Goal: Complete application form: Complete application form

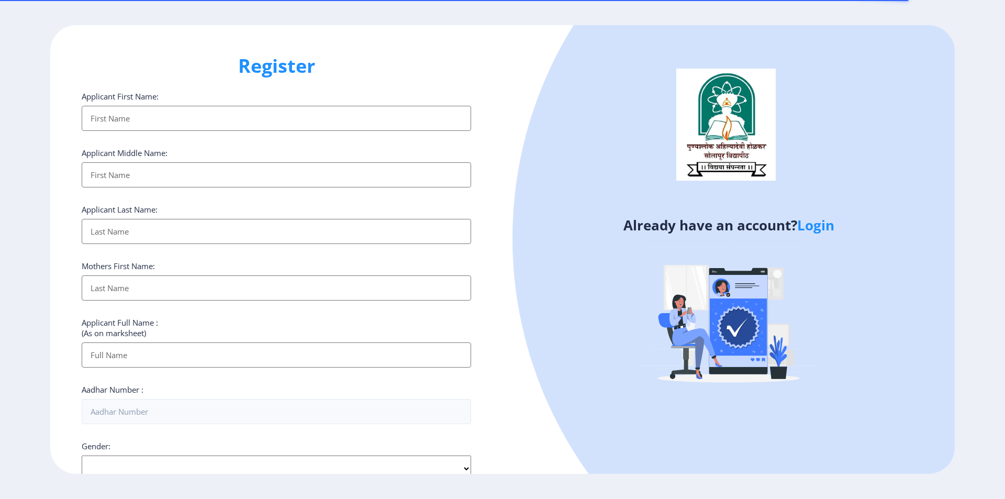
select select
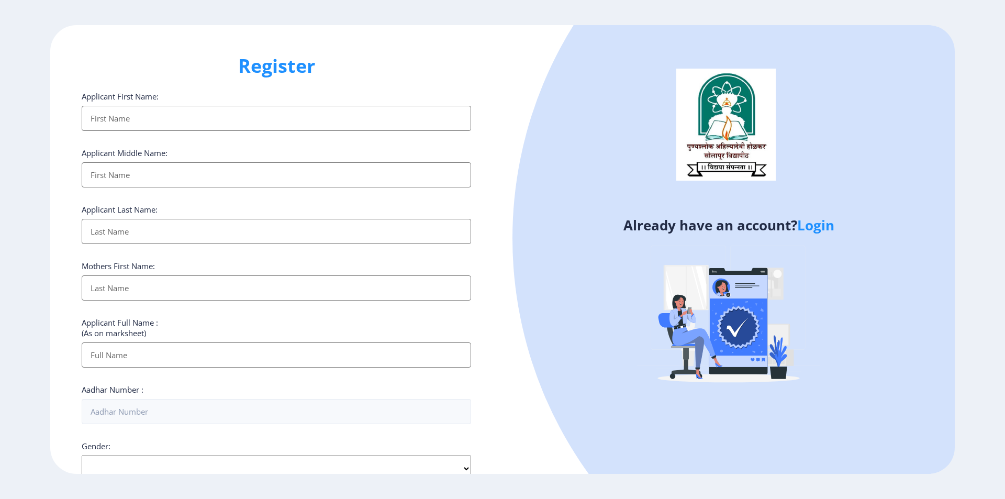
click at [148, 110] on input "Applicant First Name:" at bounding box center [277, 118] width 390 height 25
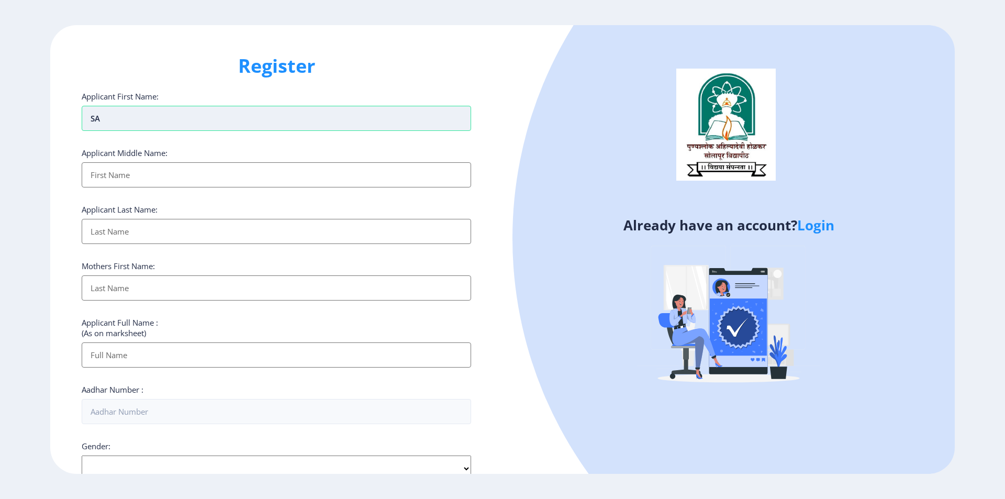
type input "S"
type input "SALAMA"
type input "GANI"
type input "SHAIKH"
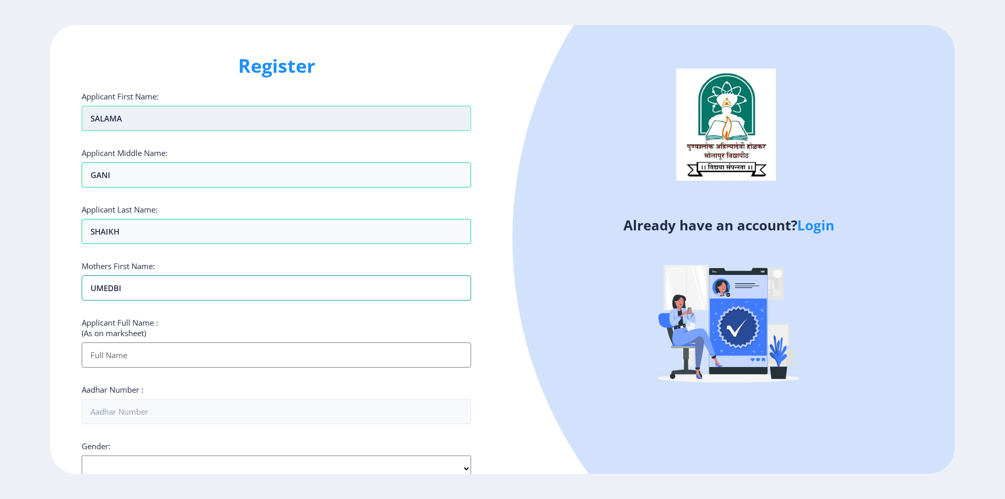
type input "UMEDBI"
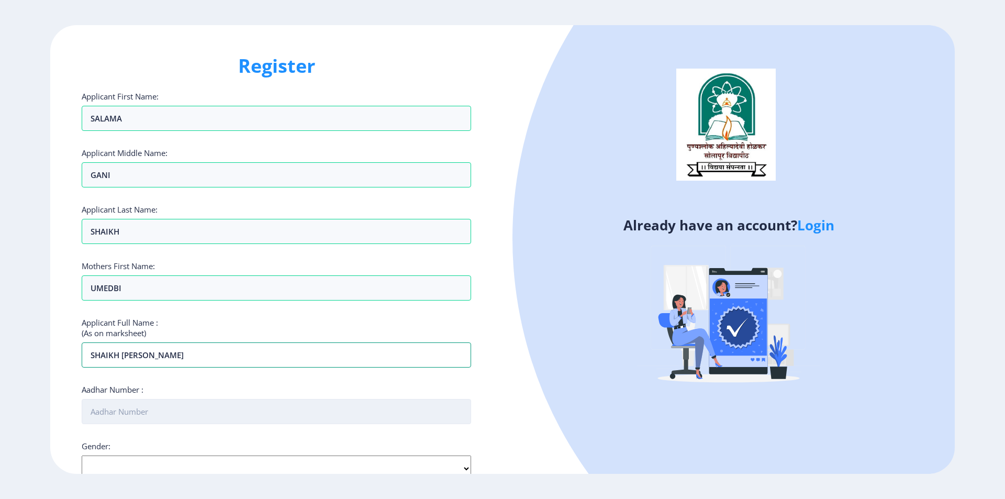
type input "SHAIKH SALAMA GANI"
click at [196, 413] on input "Aadhar Number :" at bounding box center [277, 411] width 390 height 25
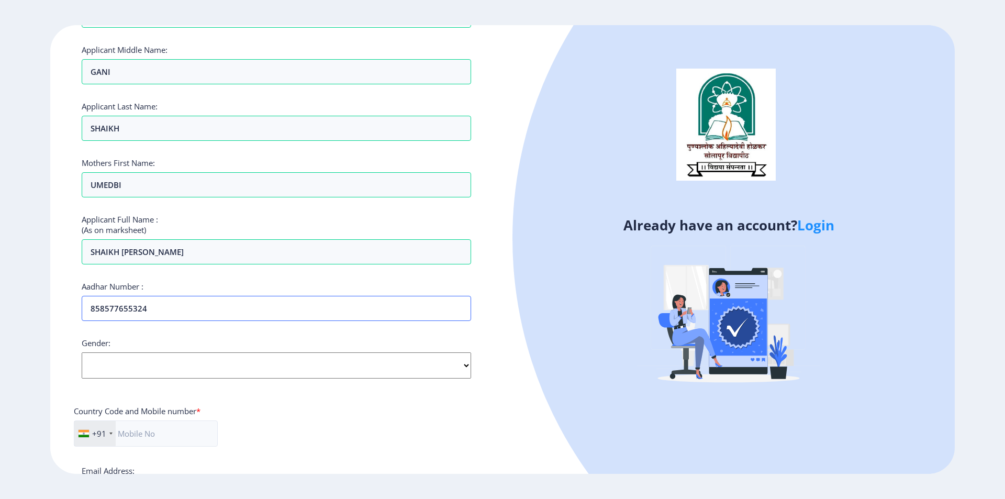
scroll to position [105, 0]
type input "858577655324"
click at [168, 359] on select "Select Gender Male Female Other" at bounding box center [277, 364] width 390 height 26
select select "Female"
click at [82, 351] on select "Select Gender Male Female Other" at bounding box center [277, 364] width 390 height 26
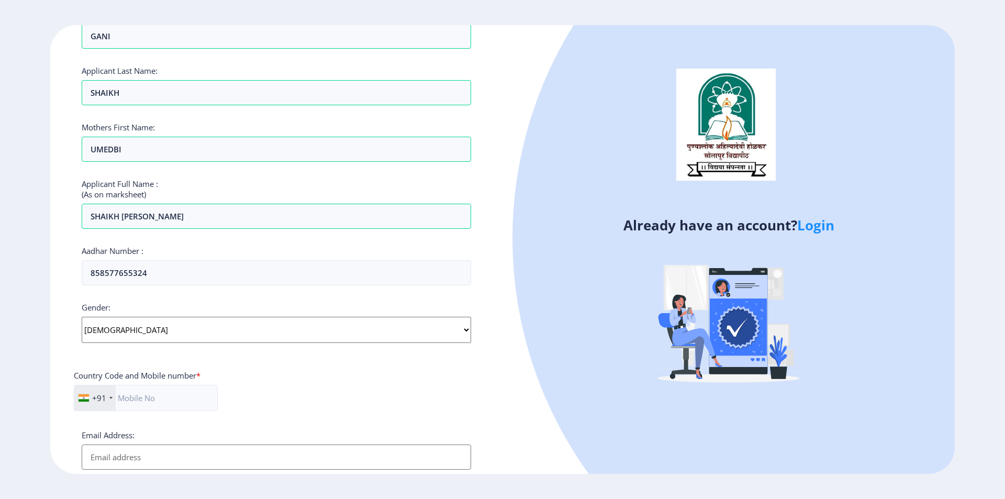
scroll to position [157, 0]
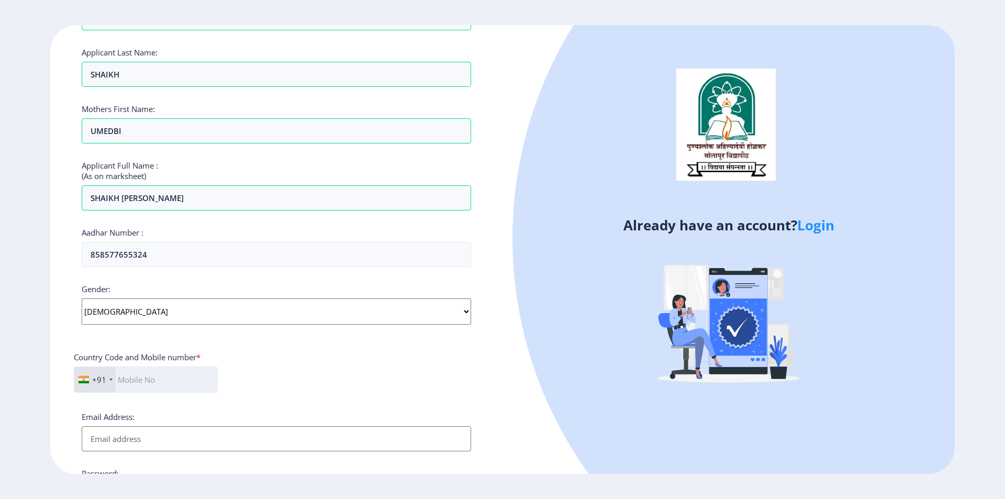
click at [179, 387] on input "text" at bounding box center [146, 379] width 144 height 26
type input "9359148121"
type input "s"
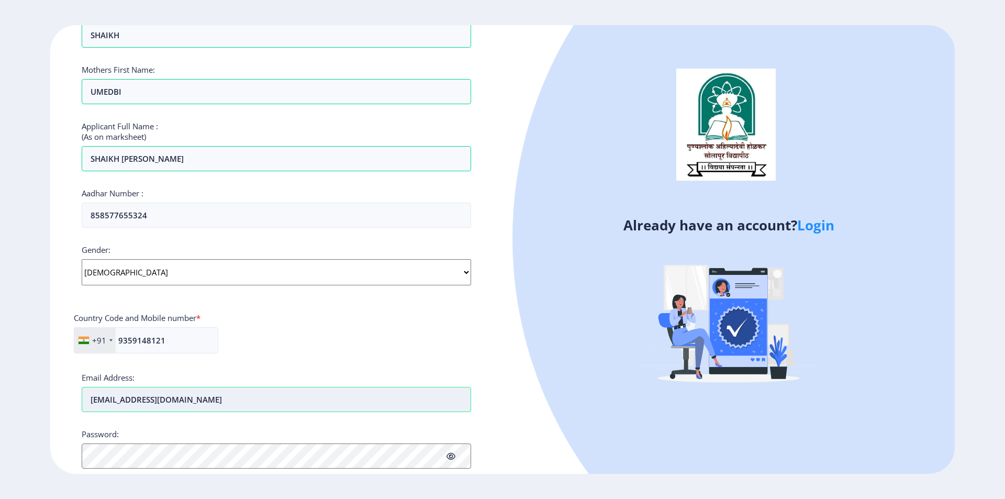
scroll to position [262, 0]
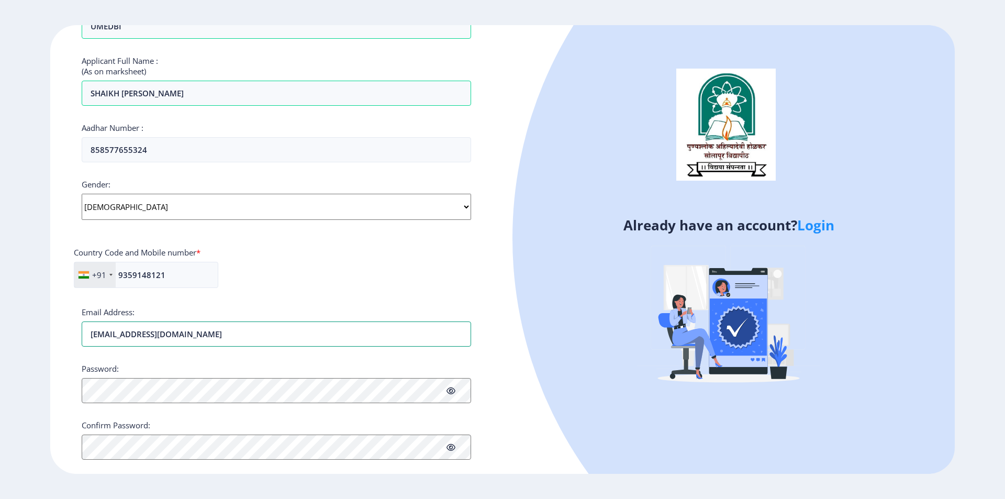
type input "salmarfmulani@gmail.com"
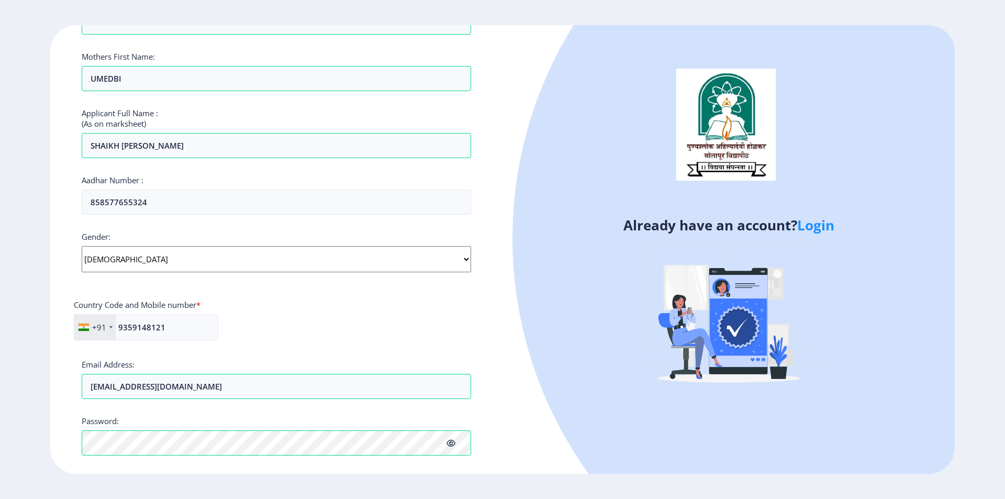
scroll to position [292, 0]
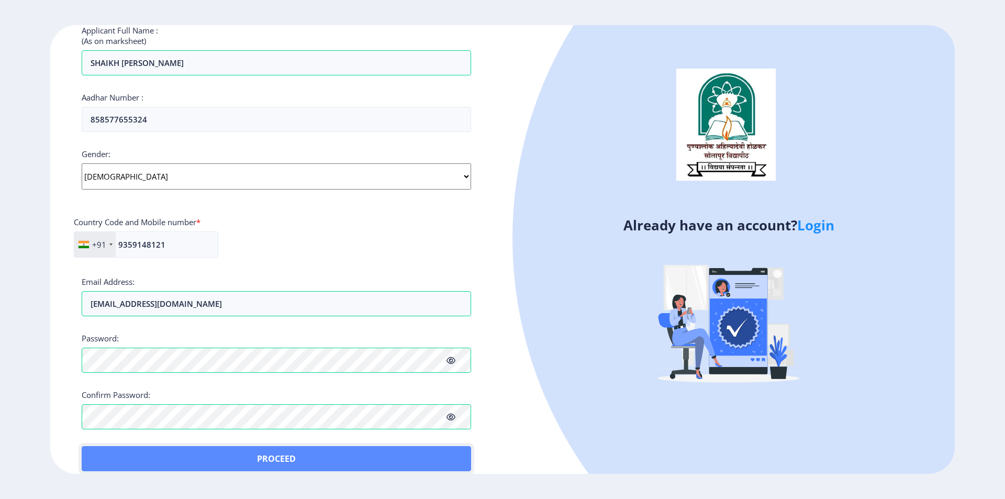
click at [108, 452] on button "Proceed" at bounding box center [277, 458] width 390 height 25
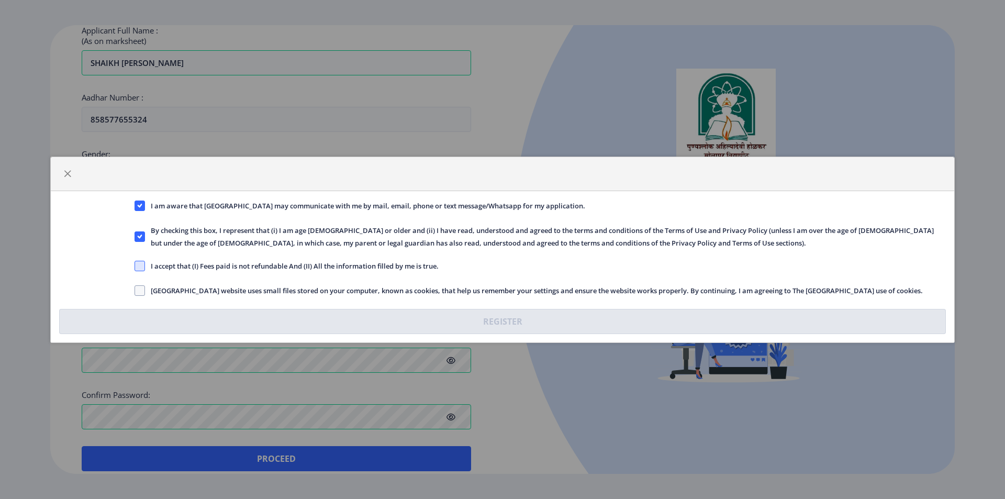
click at [141, 262] on span at bounding box center [140, 266] width 10 height 10
click at [135, 265] on input "I accept that (I) Fees paid is not refundable And (II) All the information fill…" at bounding box center [135, 265] width 1 height 1
checkbox input "true"
click at [138, 289] on span at bounding box center [140, 290] width 10 height 10
click at [135, 290] on input "Solapur University website uses small files stored on your computer, known as c…" at bounding box center [135, 290] width 1 height 1
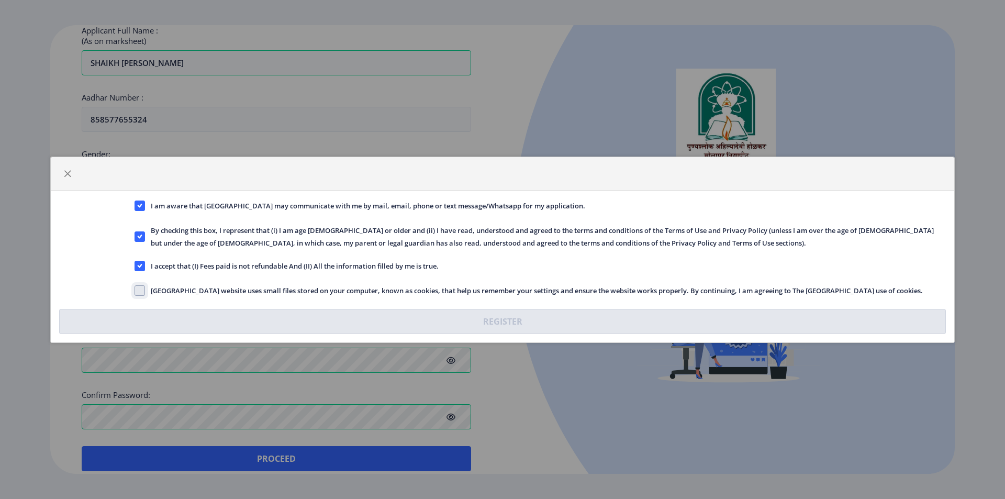
checkbox input "true"
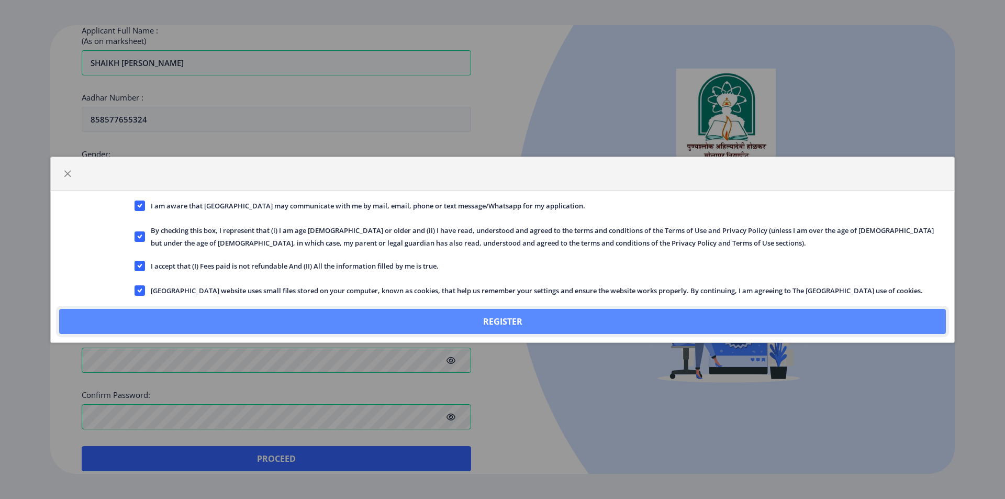
click at [505, 322] on button "Register" at bounding box center [502, 321] width 887 height 25
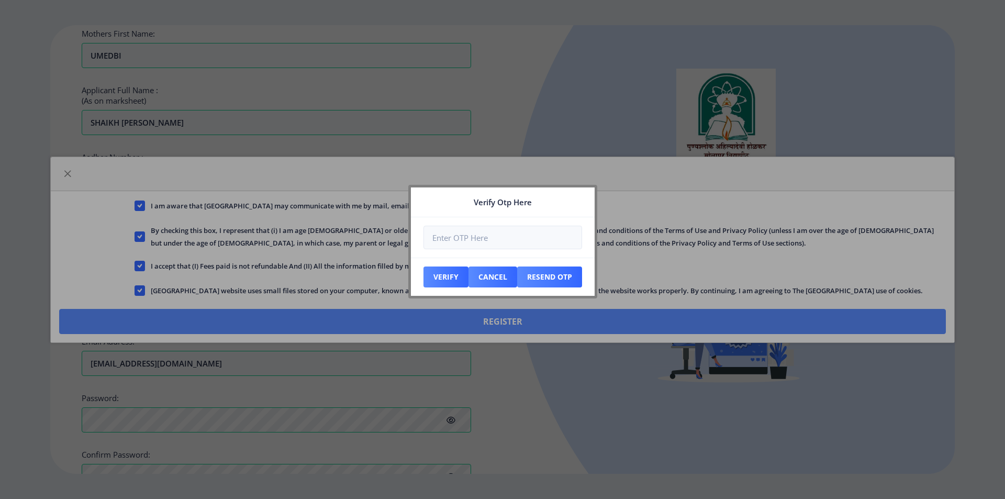
scroll to position [352, 0]
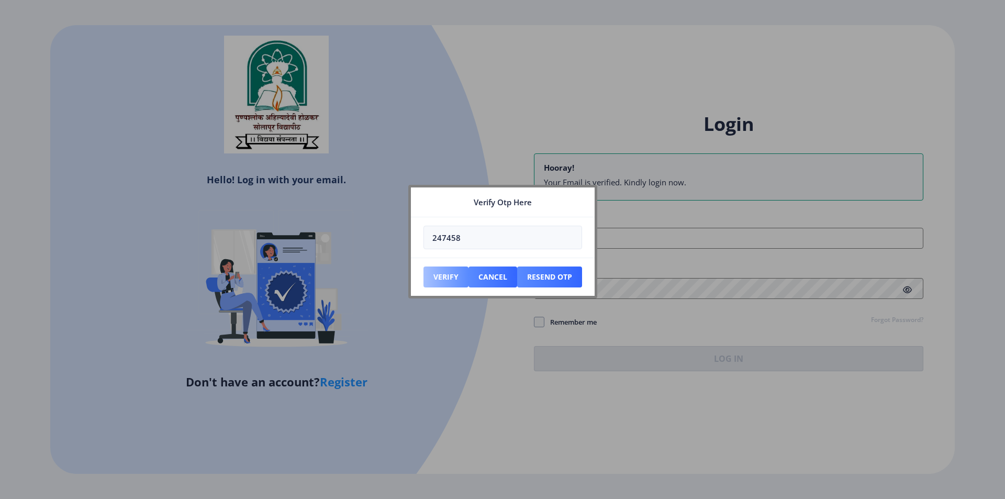
type input "247458"
click at [447, 277] on button "Verify" at bounding box center [446, 276] width 45 height 21
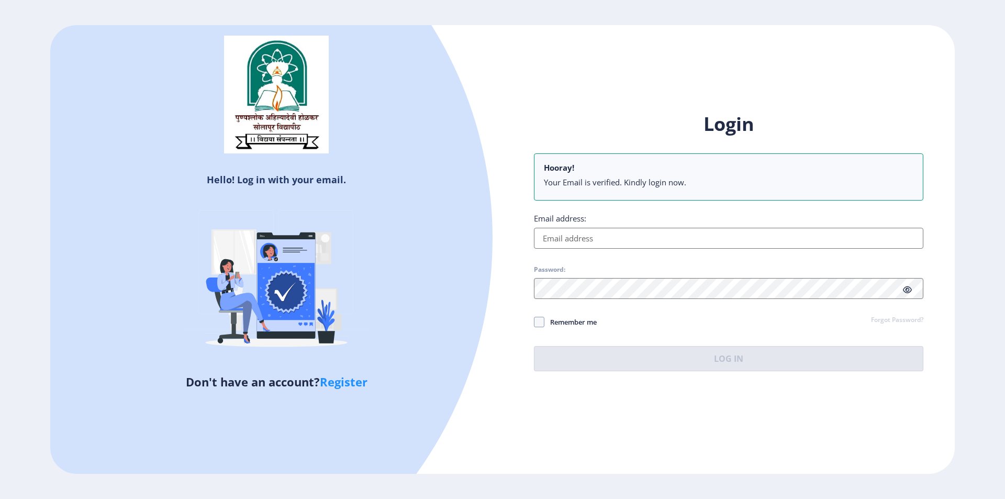
click at [620, 235] on input "Email address:" at bounding box center [729, 238] width 390 height 21
paste input "salmarfmulani@gmail.com"
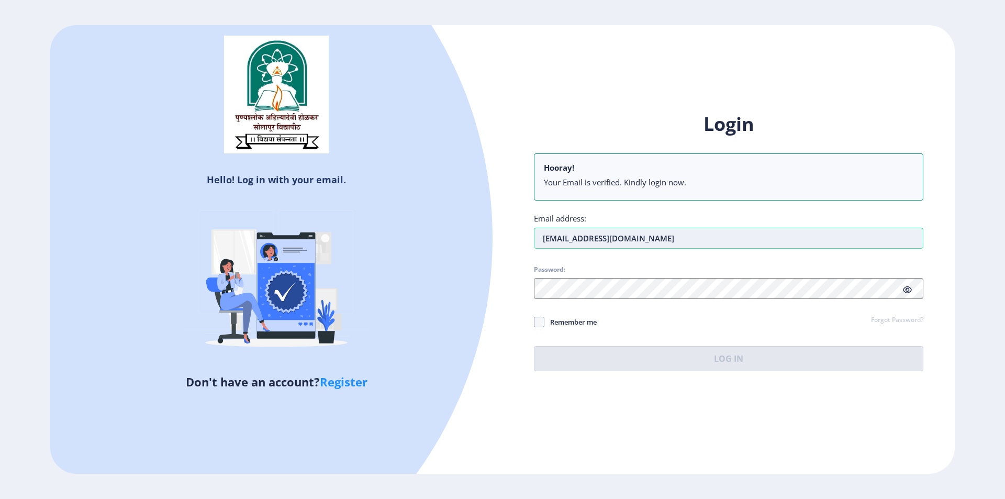
type input "salmarfmulani@gmail.com"
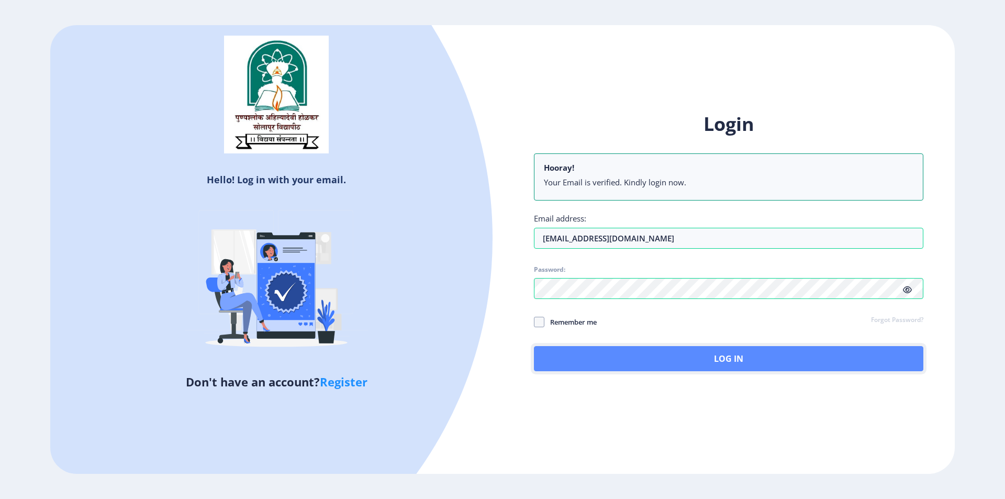
click at [648, 359] on button "Log In" at bounding box center [729, 358] width 390 height 25
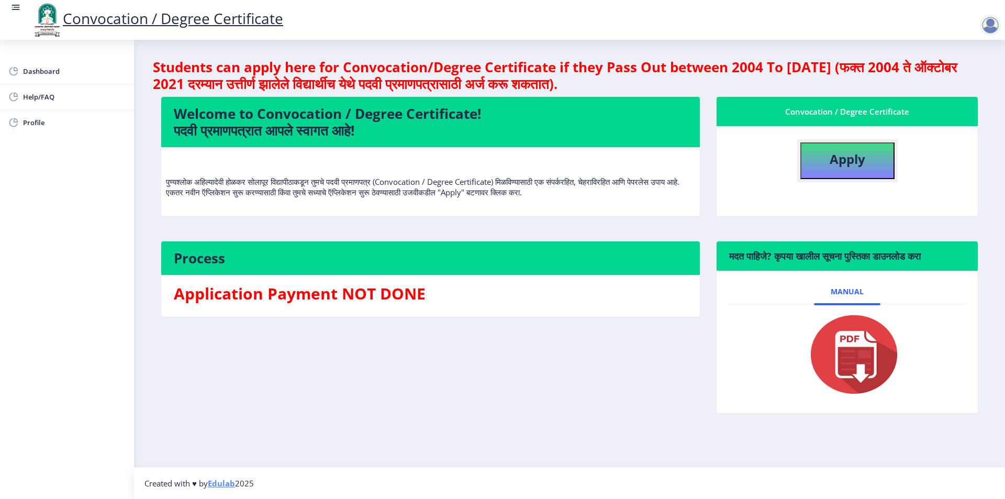
click at [857, 161] on b "Apply" at bounding box center [848, 158] width 36 height 17
select select
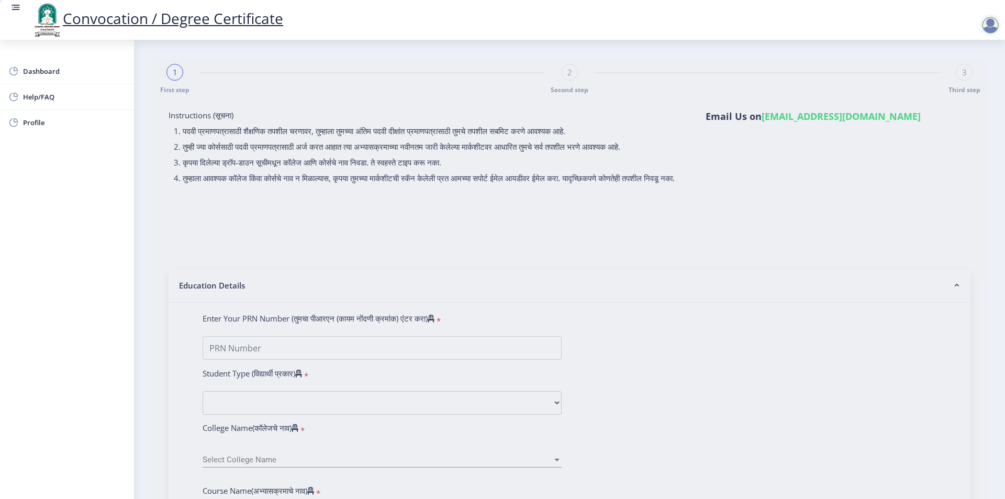
type input "SHAIKH SALAMA GANI"
type input "UMEDBI"
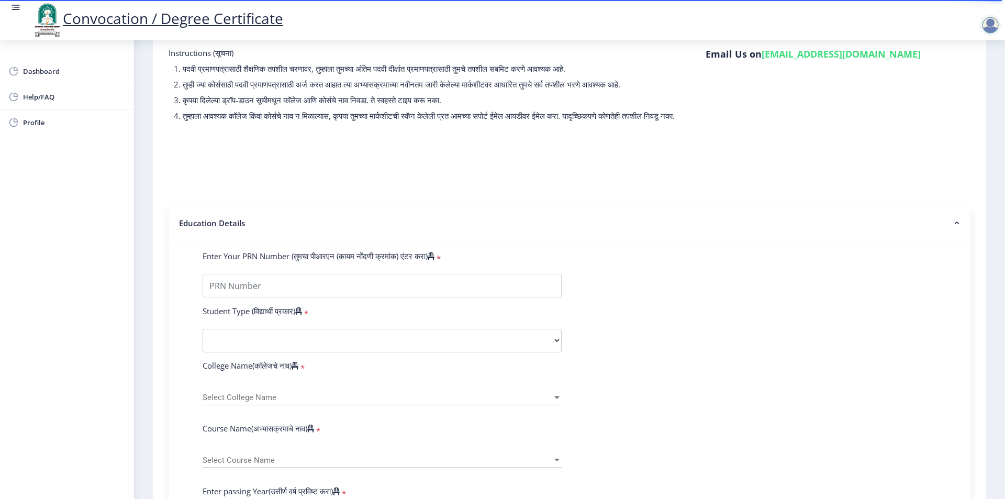
scroll to position [105, 0]
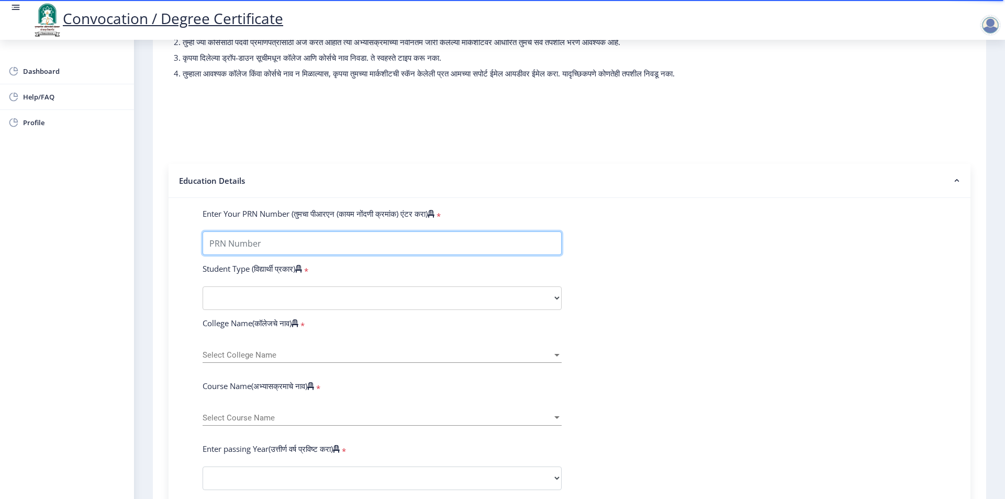
click at [226, 249] on input "Enter Your PRN Number (तुमचा पीआरएन (कायम नोंदणी क्रमांक) एंटर करा)" at bounding box center [382, 243] width 359 height 24
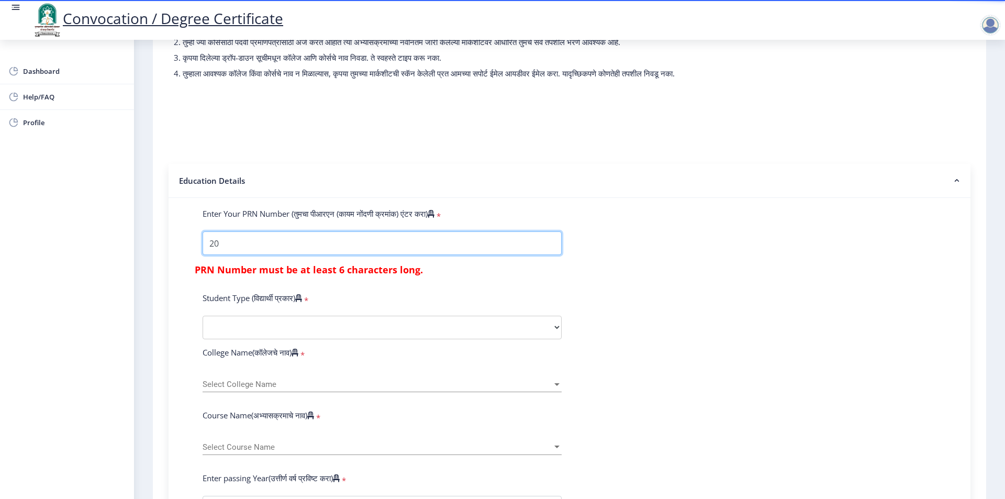
type input "2"
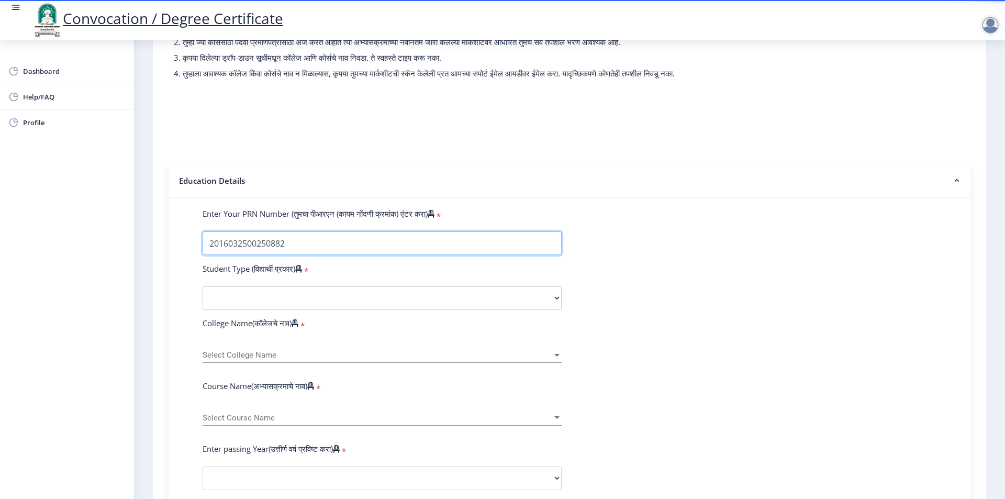
type input "2016032500250882"
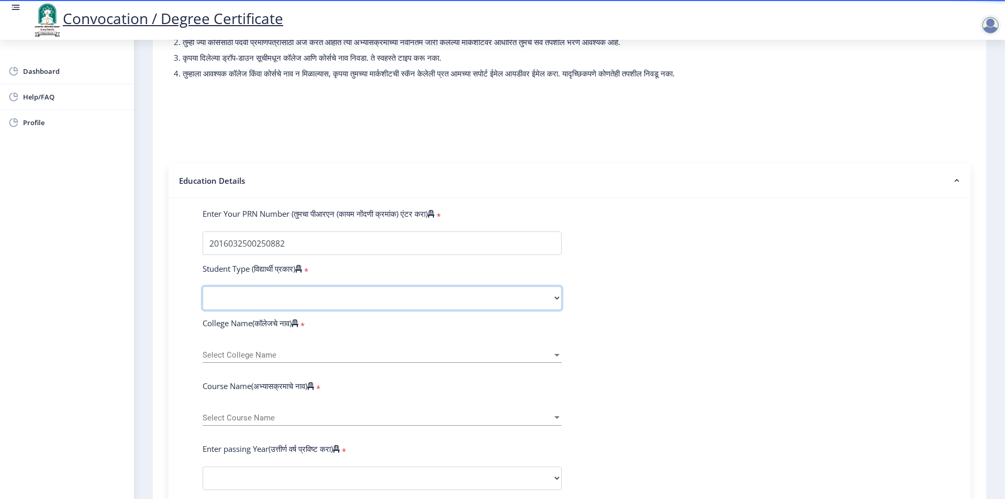
click at [307, 305] on select "Select Student Type Regular External" at bounding box center [382, 298] width 359 height 24
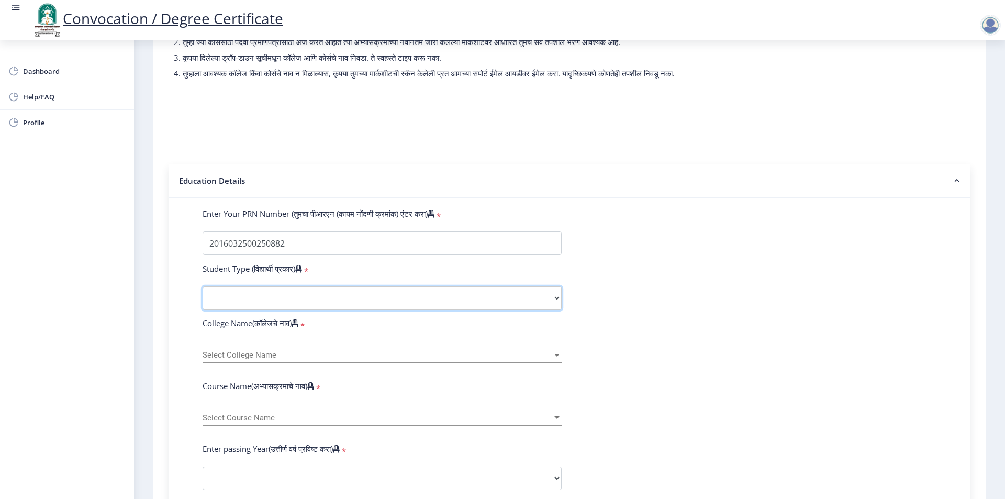
select select "External"
click at [203, 296] on select "Select Student Type Regular External" at bounding box center [382, 298] width 359 height 24
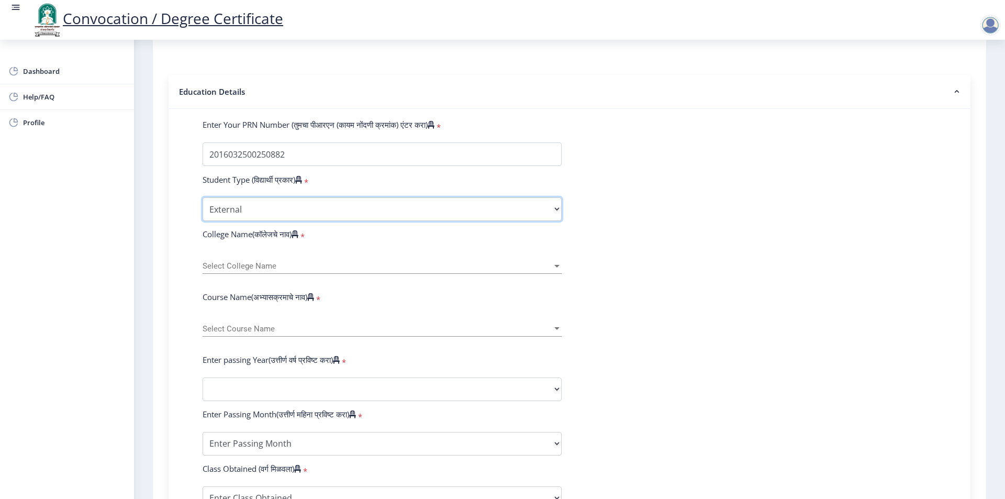
scroll to position [209, 0]
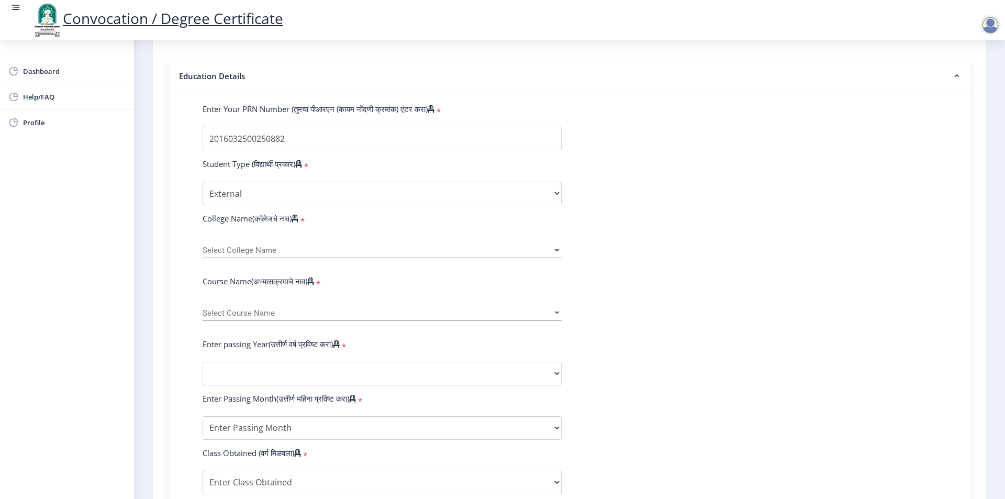
click at [250, 255] on span "Select College Name" at bounding box center [378, 250] width 350 height 9
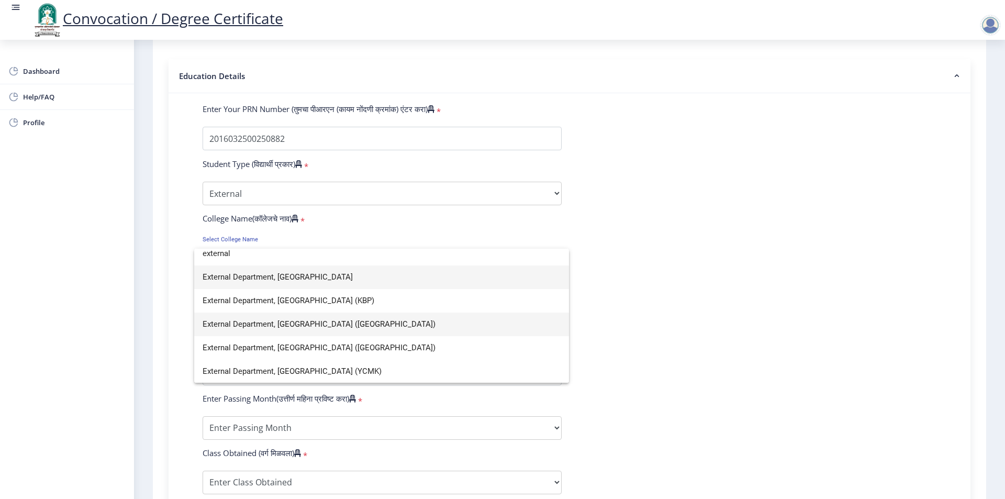
scroll to position [7, 0]
type input "external"
click at [299, 281] on span "External Department, Solapur University" at bounding box center [382, 277] width 358 height 24
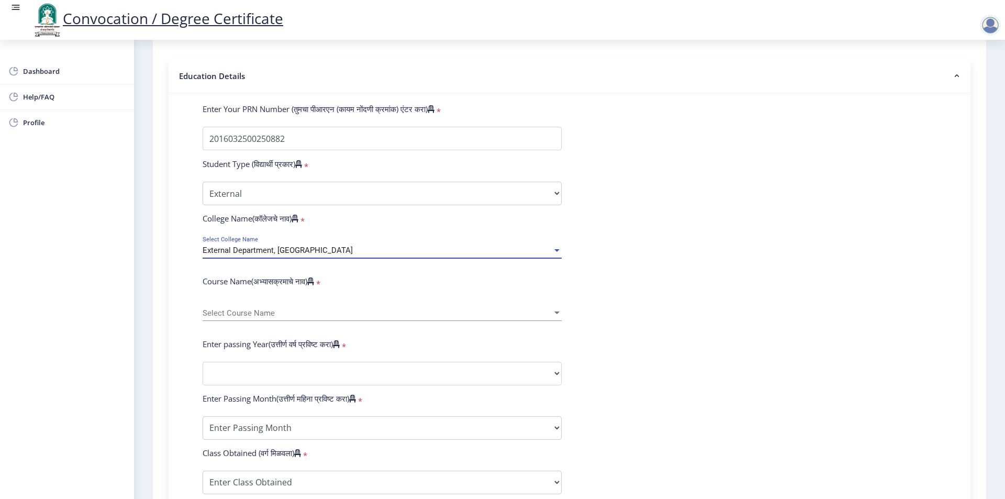
click at [248, 318] on span "Select Course Name" at bounding box center [378, 313] width 350 height 9
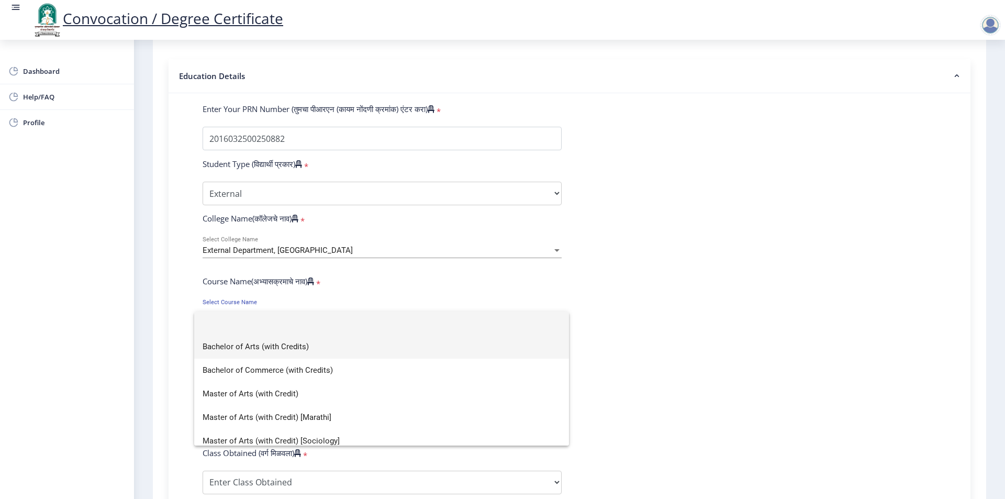
click at [254, 346] on span "Bachelor of Arts (with Credits)" at bounding box center [382, 347] width 358 height 24
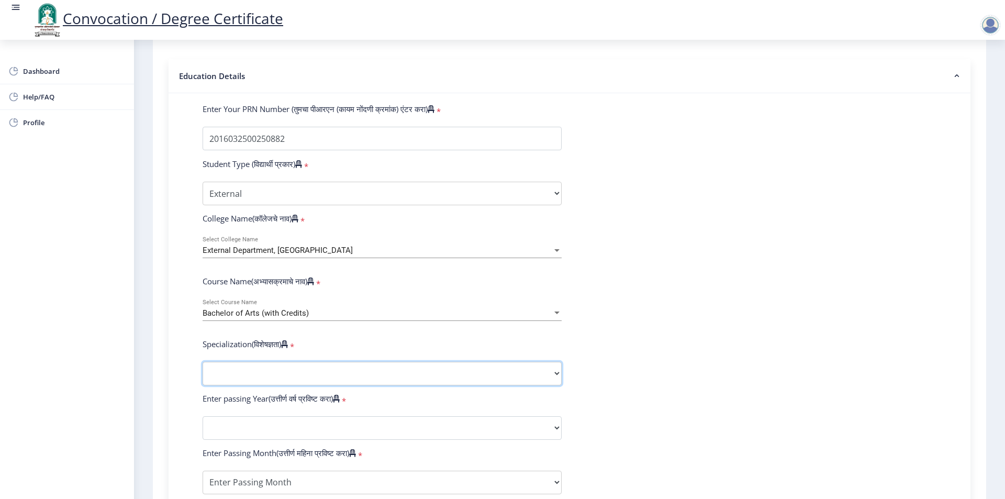
click at [238, 383] on select "Specialization English Geography Hindi Marathi Music Sanskrit Urdu Ancient Indi…" at bounding box center [382, 374] width 359 height 24
select select "English"
click at [203, 372] on select "Specialization English Geography Hindi Marathi Music Sanskrit Urdu Ancient Indi…" at bounding box center [382, 374] width 359 height 24
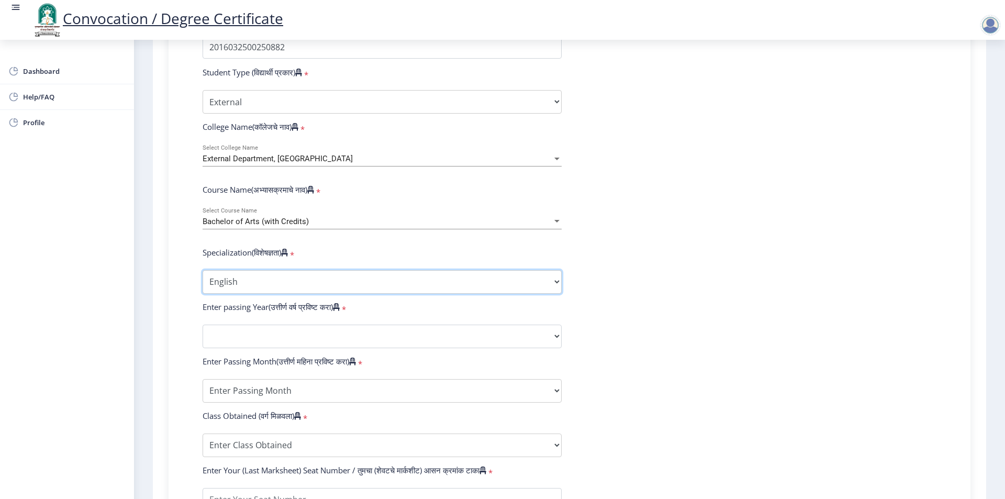
scroll to position [314, 0]
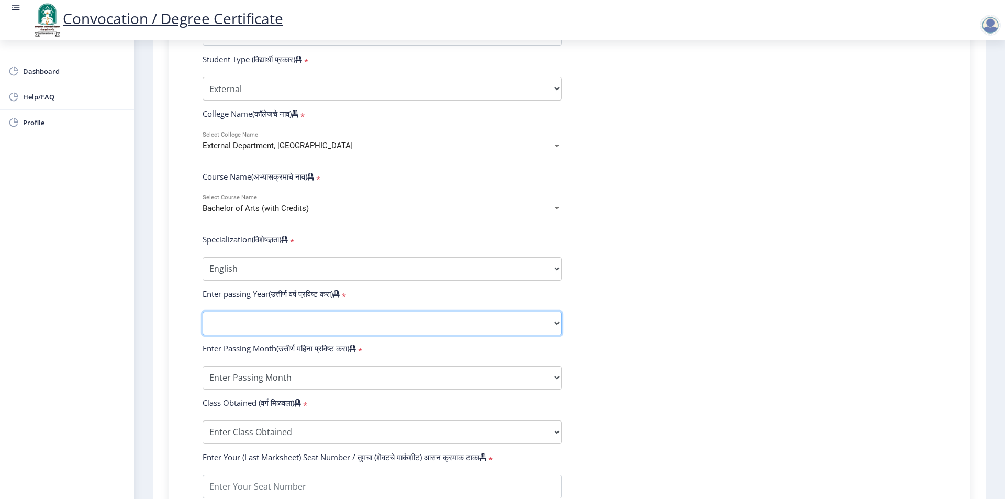
click at [261, 328] on select "2025 2024 2023 2022 2021 2020 2019 2018 2017 2016 2015 2014 2013 2012 2011 2010…" at bounding box center [382, 324] width 359 height 24
select select "2020"
click at [203, 321] on select "2025 2024 2023 2022 2021 2020 2019 2018 2017 2016 2015 2014 2013 2012 2011 2010…" at bounding box center [382, 324] width 359 height 24
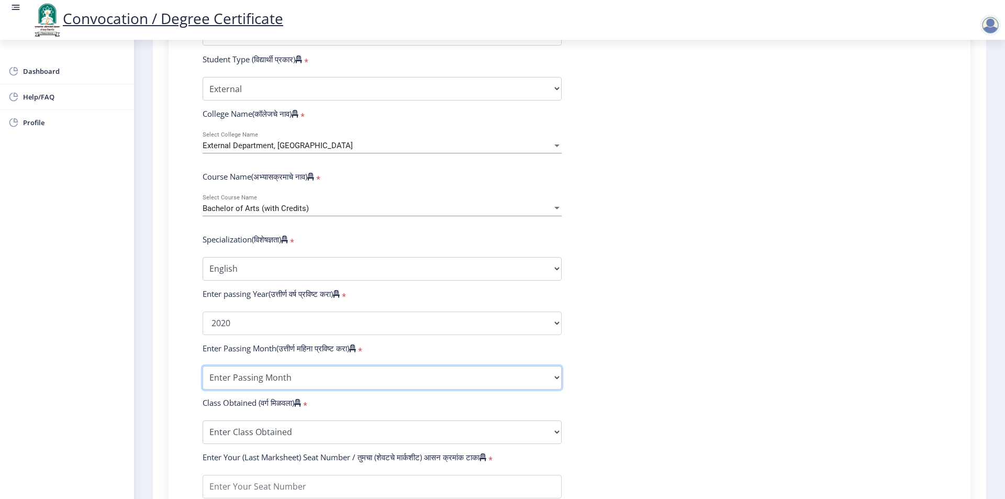
click at [243, 384] on select "Enter Passing Month March April May October November December" at bounding box center [382, 378] width 359 height 24
select select "December"
click at [203, 376] on select "Enter Passing Month March April May October November December" at bounding box center [382, 378] width 359 height 24
click at [254, 442] on select "Enter Class Obtained FIRST CLASS WITH DISTINCTION FIRST CLASS HIGHER SECOND CLA…" at bounding box center [382, 432] width 359 height 24
select select "Grade B+"
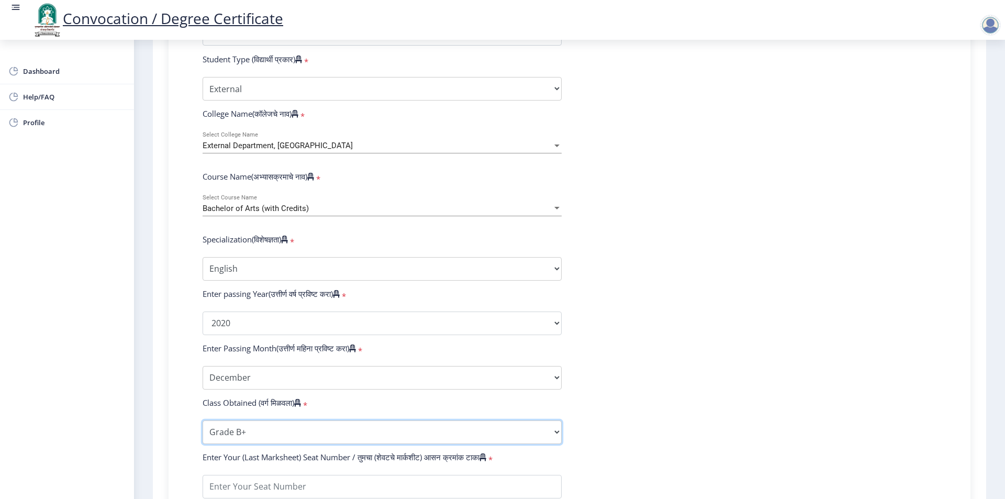
click at [203, 430] on select "Enter Class Obtained FIRST CLASS WITH DISTINCTION FIRST CLASS HIGHER SECOND CLA…" at bounding box center [382, 432] width 359 height 24
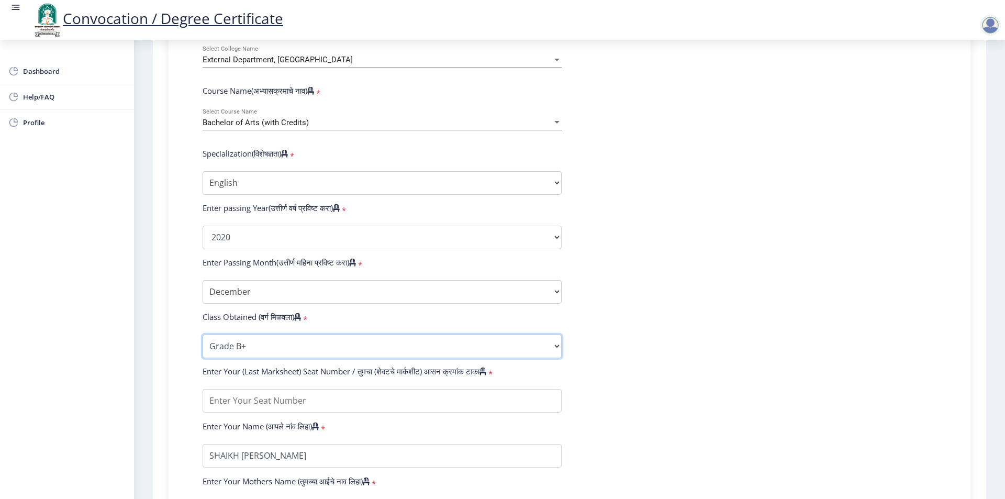
scroll to position [419, 0]
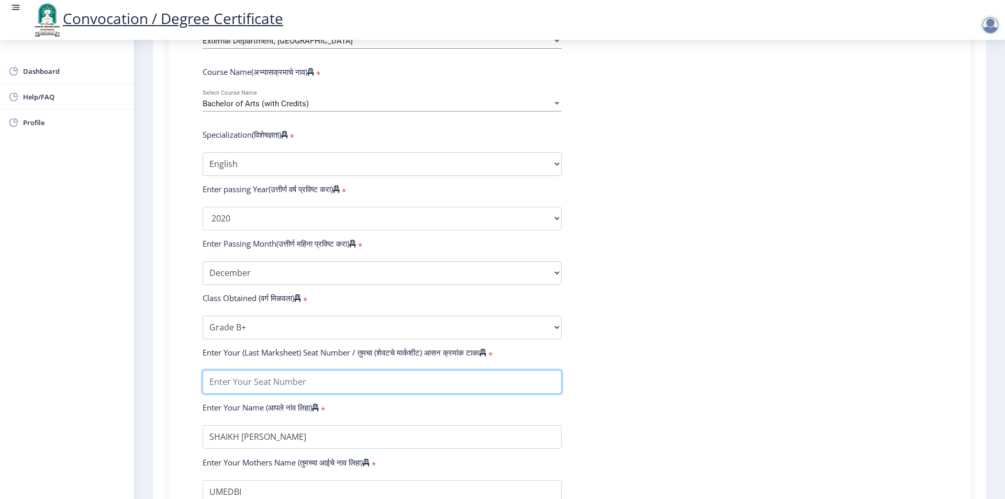
click at [242, 388] on input "textarea" at bounding box center [382, 382] width 359 height 24
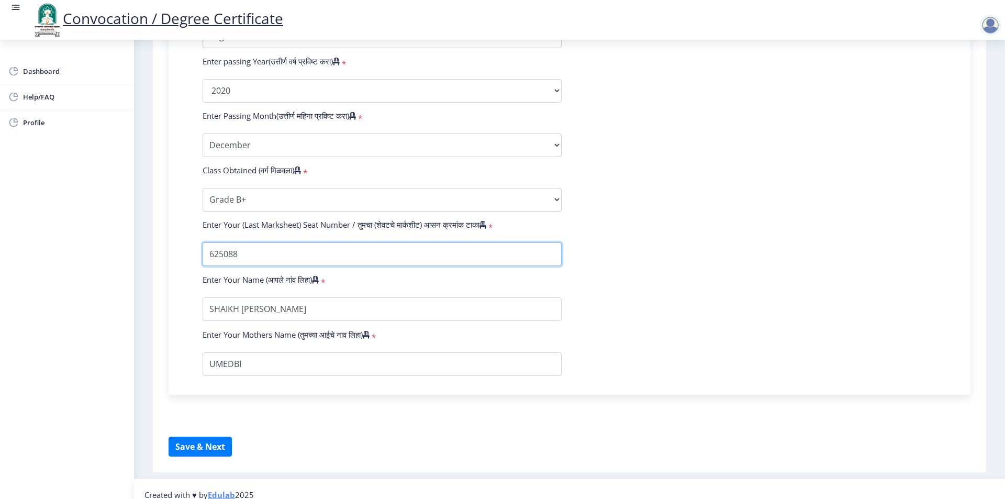
scroll to position [568, 0]
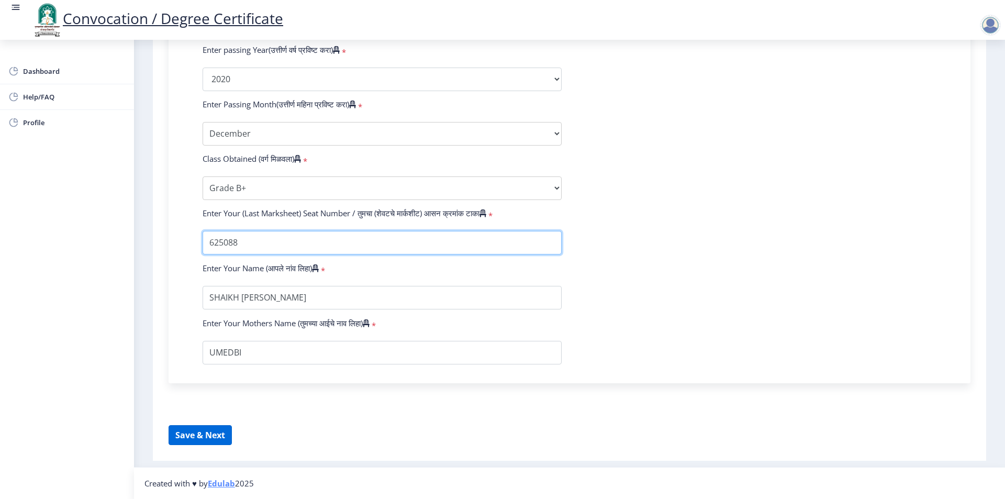
type input "625088"
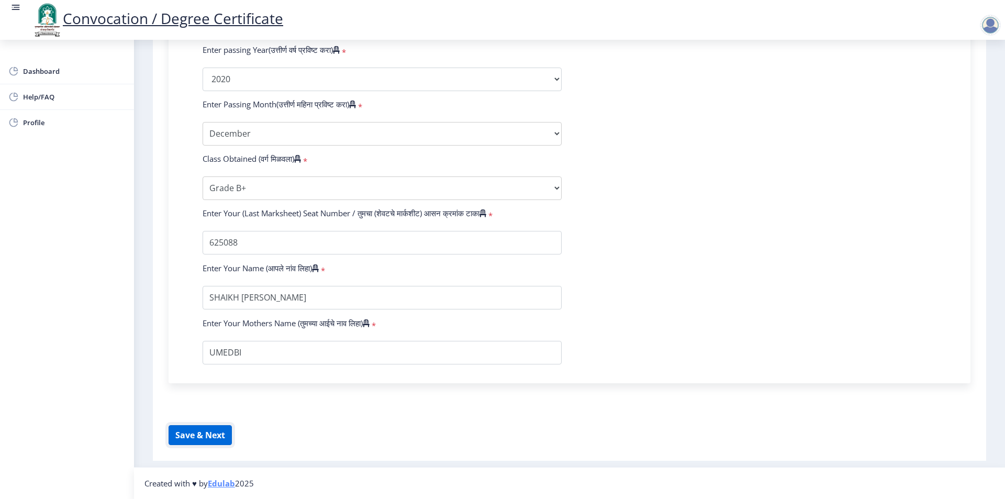
click at [216, 434] on button "Save & Next" at bounding box center [200, 435] width 63 height 20
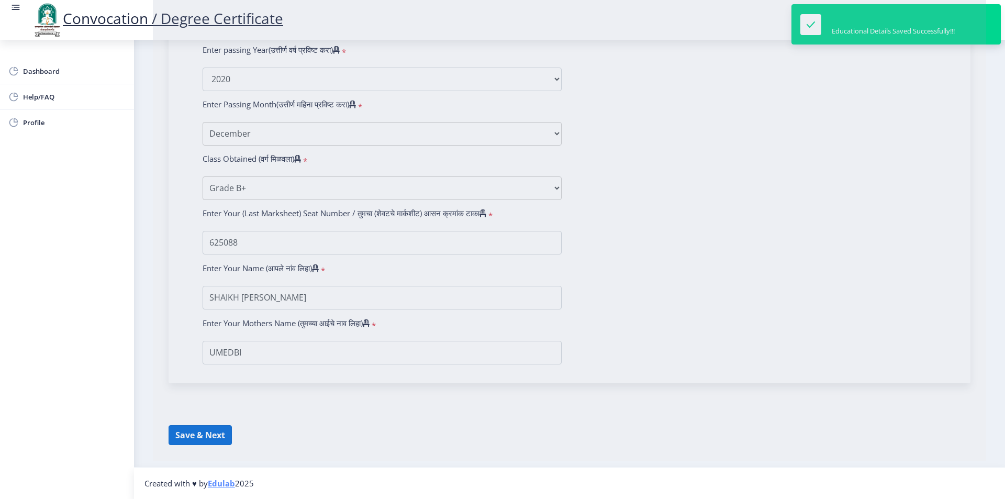
select select
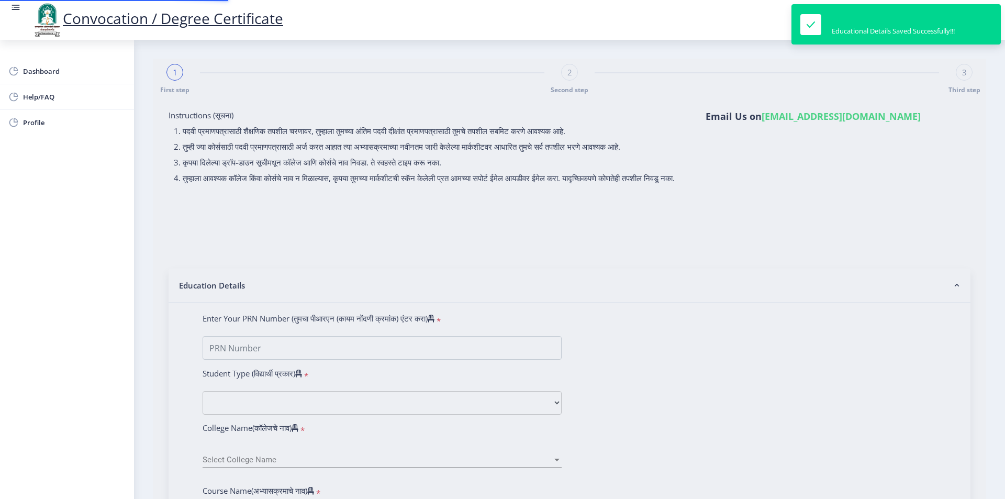
type input "2016032500250882"
select select "External"
select select "2020"
select select "December"
select select "Grade B+"
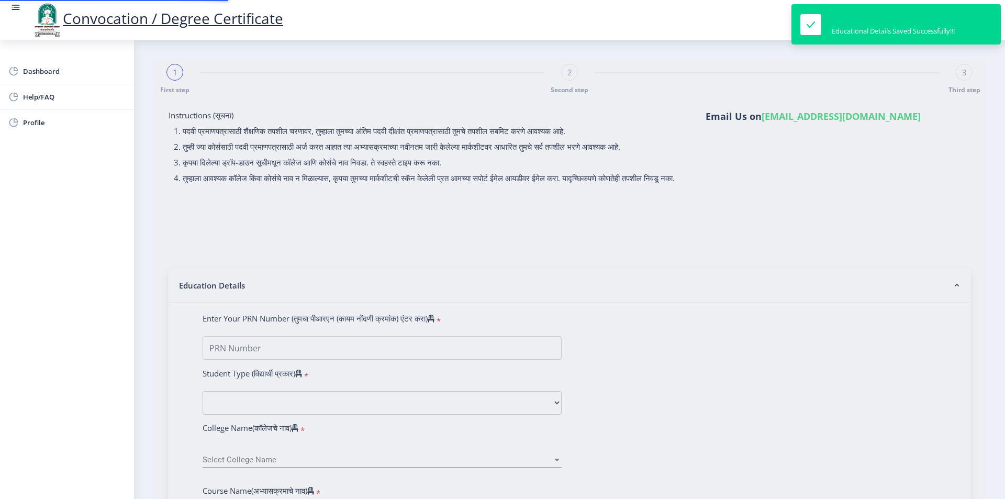
type input "625088"
select select "English"
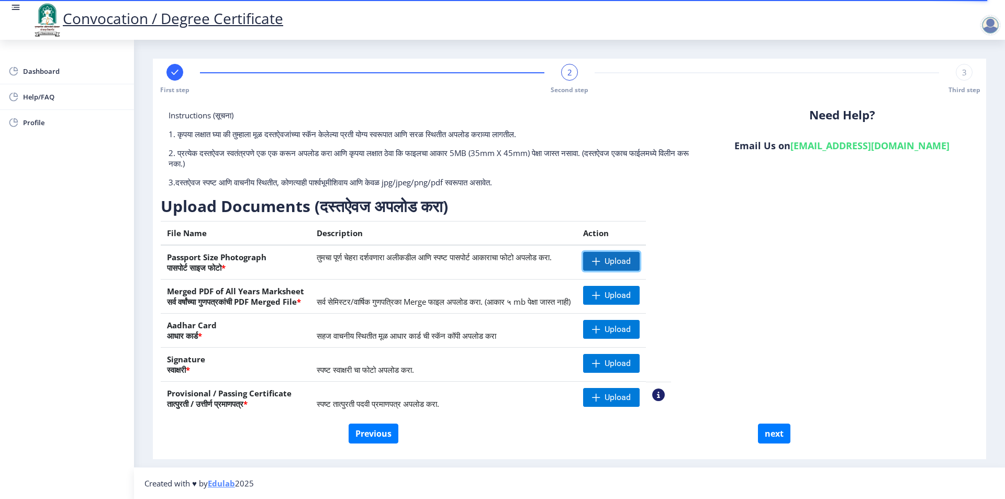
click at [631, 263] on span "Upload" at bounding box center [618, 261] width 26 height 10
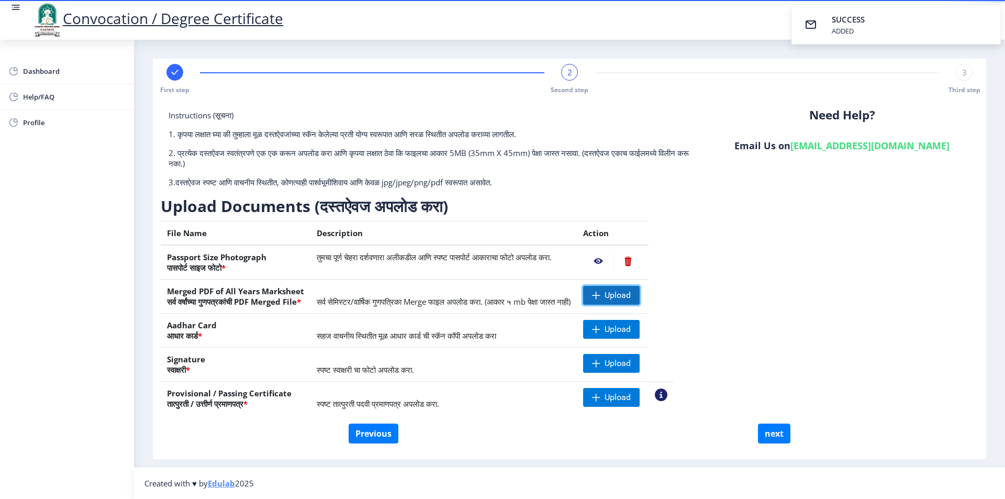
click at [631, 294] on span "Upload" at bounding box center [618, 295] width 26 height 10
click at [631, 328] on span "Upload" at bounding box center [618, 329] width 26 height 10
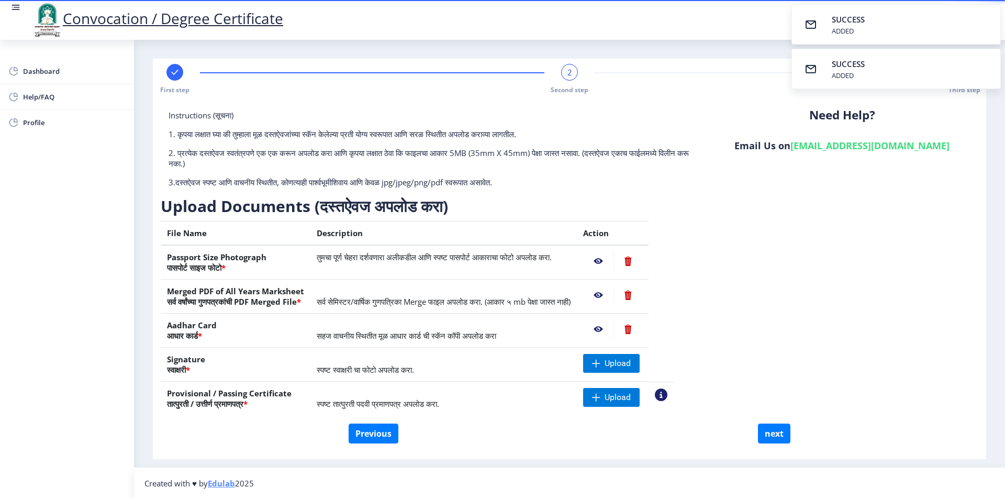
click at [614, 330] on nb-action at bounding box center [598, 329] width 30 height 19
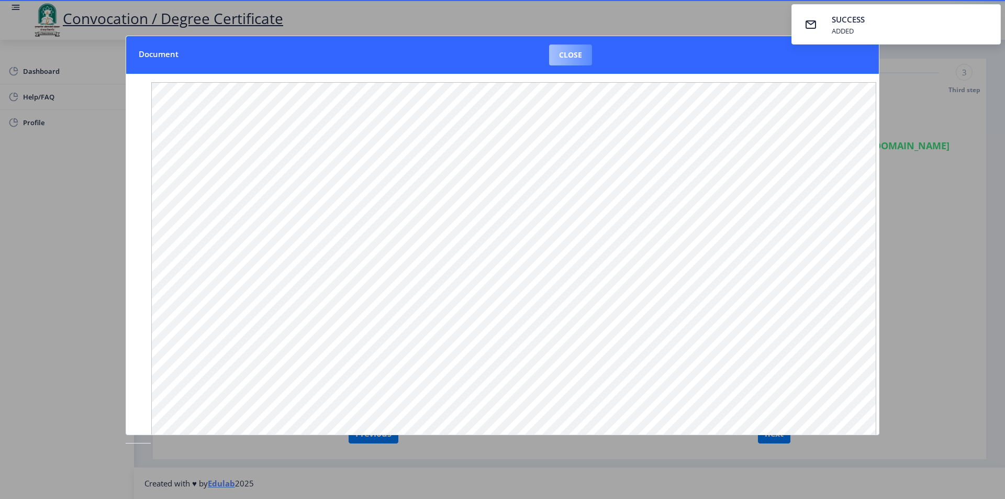
click at [563, 55] on button "Close" at bounding box center [570, 55] width 43 height 21
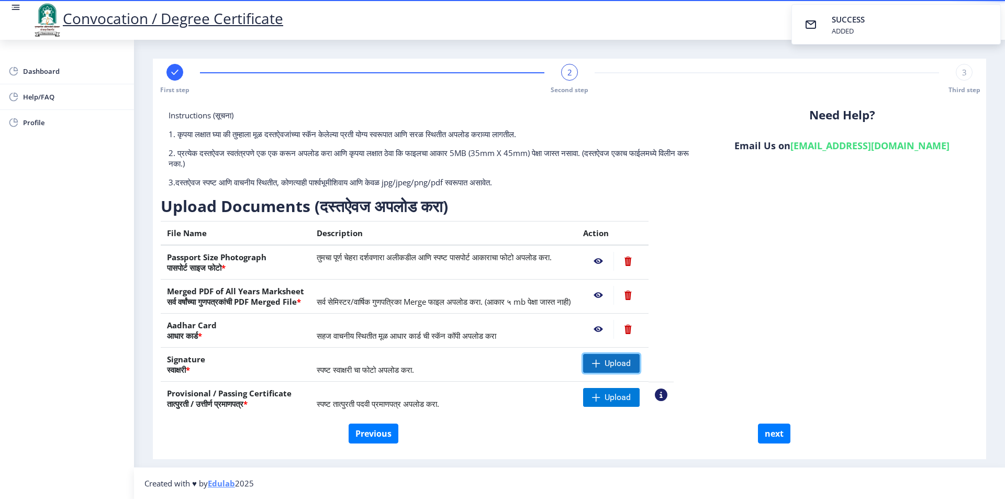
click at [601, 365] on span at bounding box center [596, 363] width 8 height 8
click at [637, 402] on span "Upload" at bounding box center [611, 397] width 57 height 19
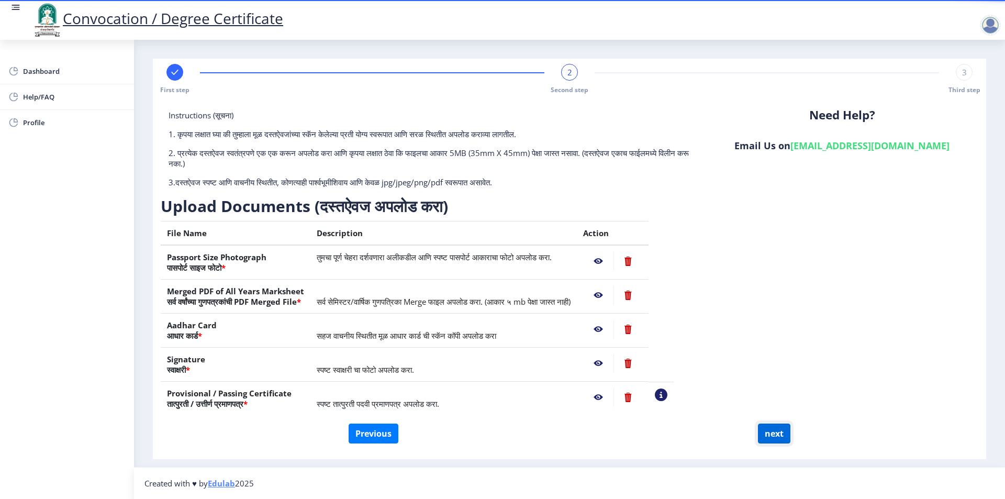
click at [778, 433] on button "next" at bounding box center [774, 434] width 32 height 20
select select
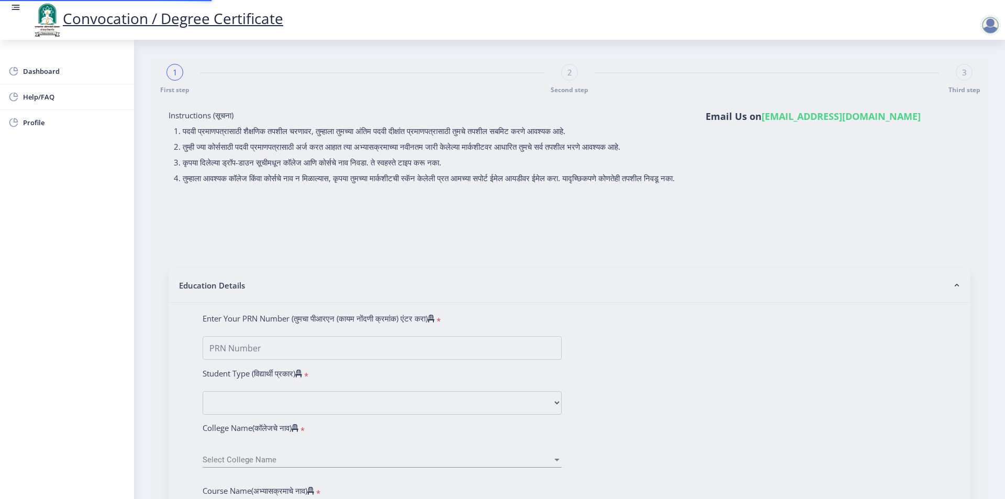
select select
type input "2016032500250882"
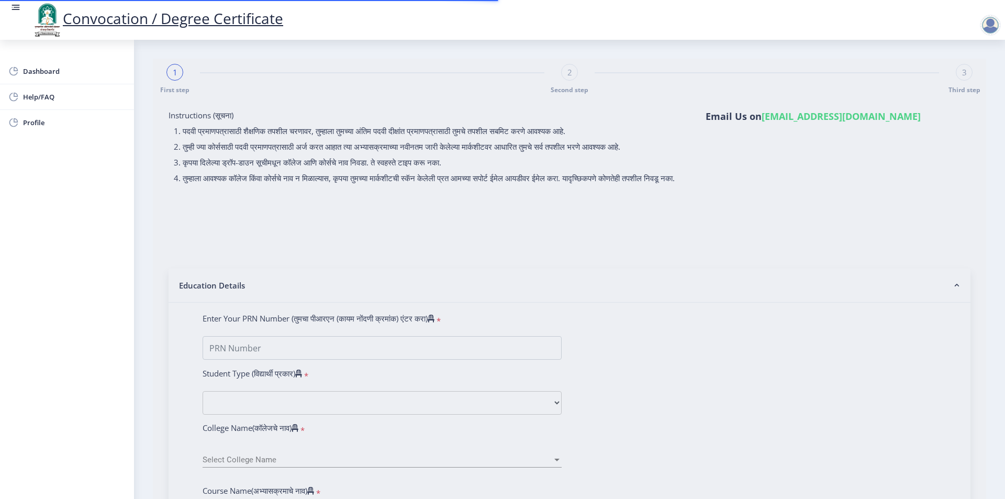
select select "External"
select select "2020"
select select "December"
select select "Grade B+"
type input "625088"
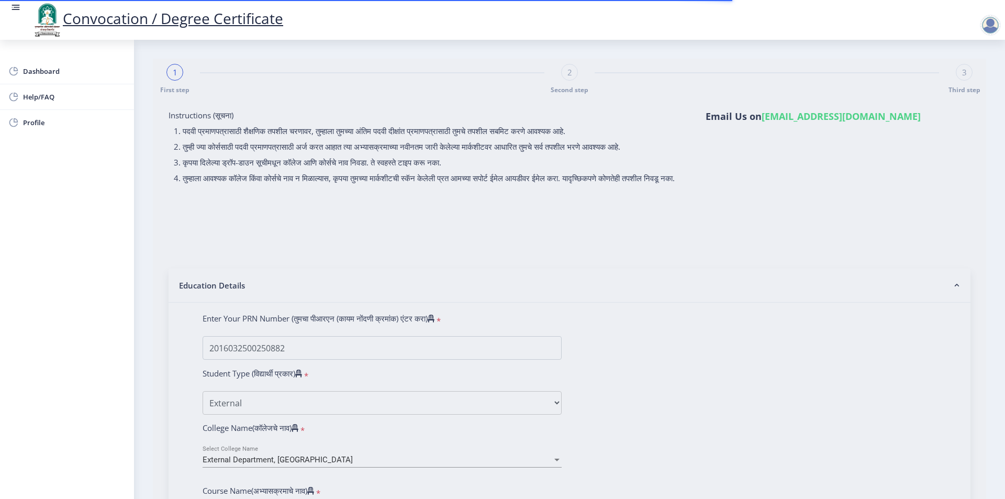
select select "English"
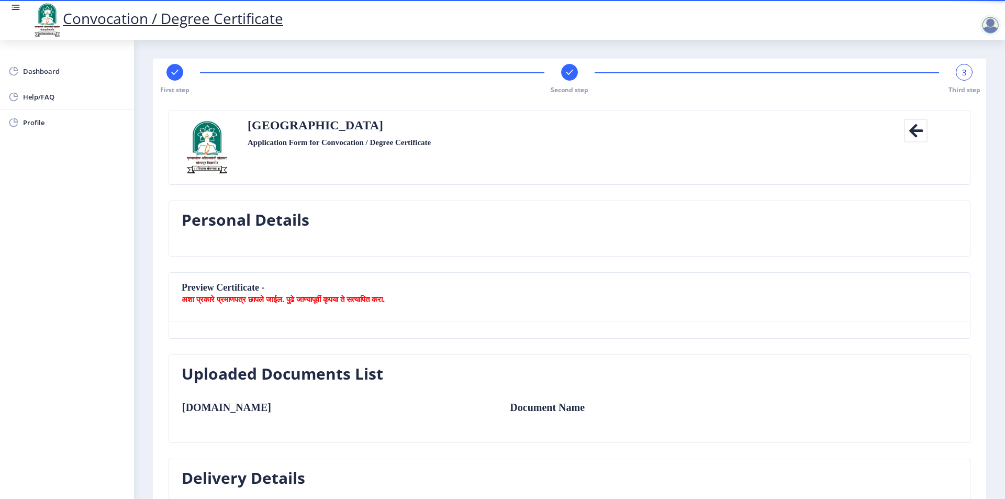
select select
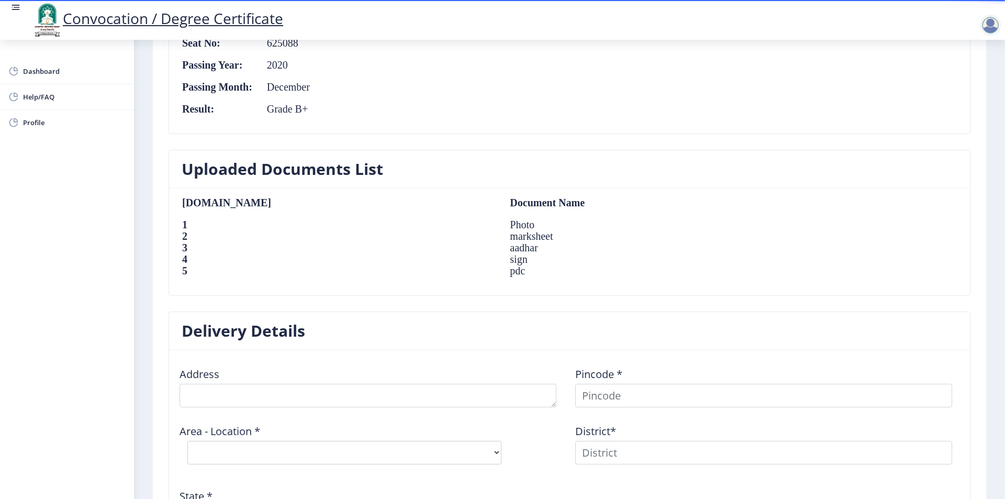
scroll to position [628, 0]
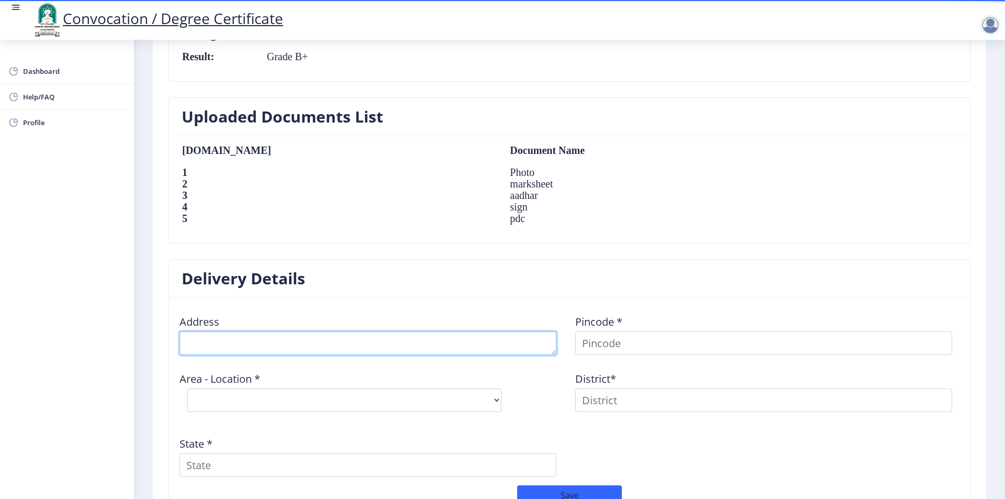
click at [257, 342] on textarea at bounding box center [368, 343] width 377 height 24
type textarea "AT POST-BARAVA FATA BAWADA TAL-INDAPUR DIST-PUNE"
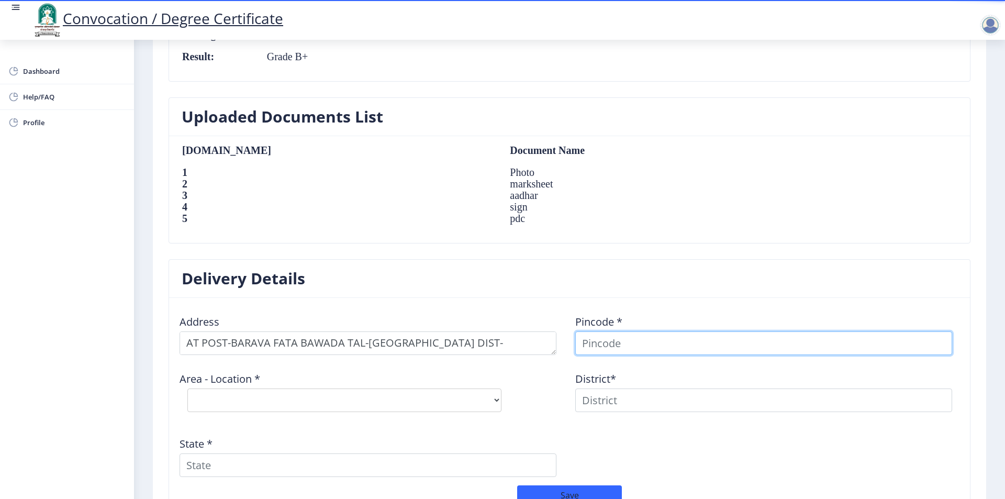
click at [676, 346] on input at bounding box center [763, 343] width 377 height 24
type input "413103"
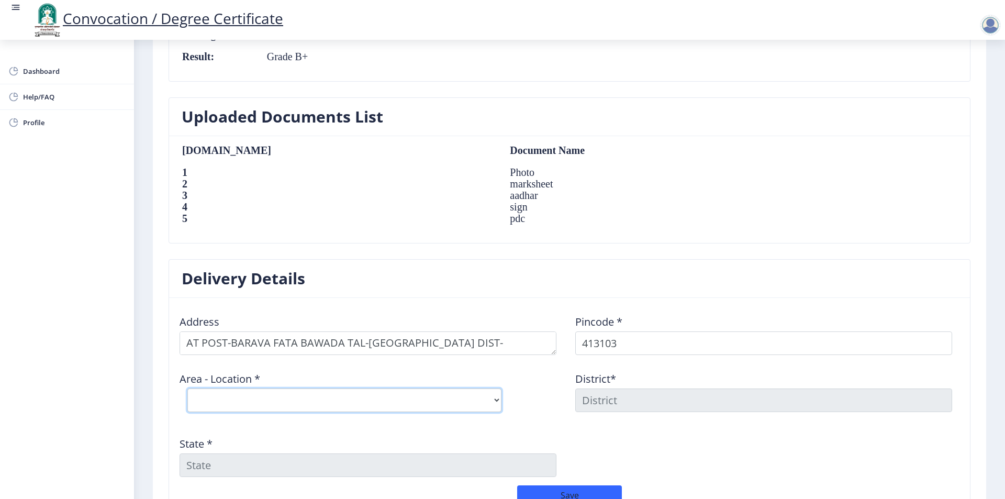
click at [260, 405] on select "Select Area Location Bawada S.O Bhandgaon B.O Bhodani B.O Lakhewadi B.O Pimpri …" at bounding box center [344, 400] width 314 height 24
select select "1: Object"
click at [187, 388] on select "Select Area Location Bawada S.O Bhandgaon B.O Bhodani B.O Lakhewadi B.O Pimpri …" at bounding box center [344, 400] width 314 height 24
type input "PUNE"
type input "Maharashtra"
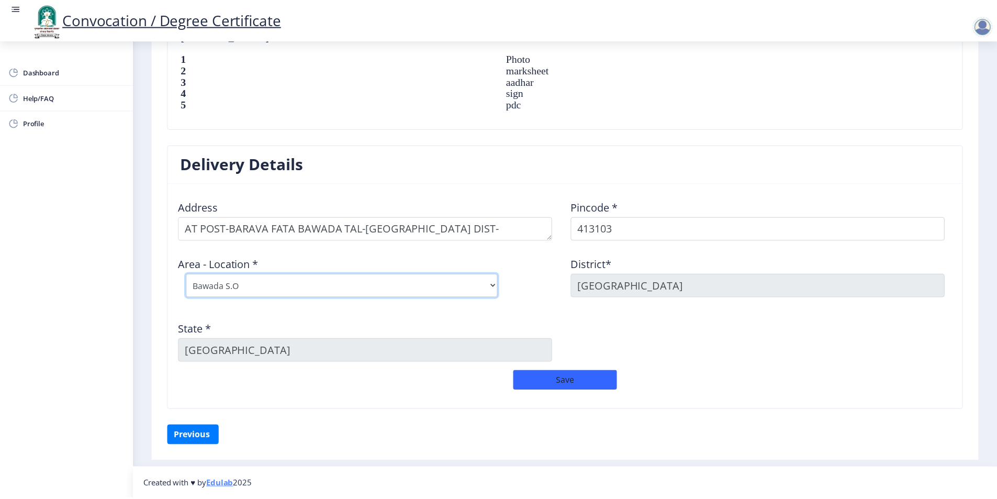
scroll to position [743, 0]
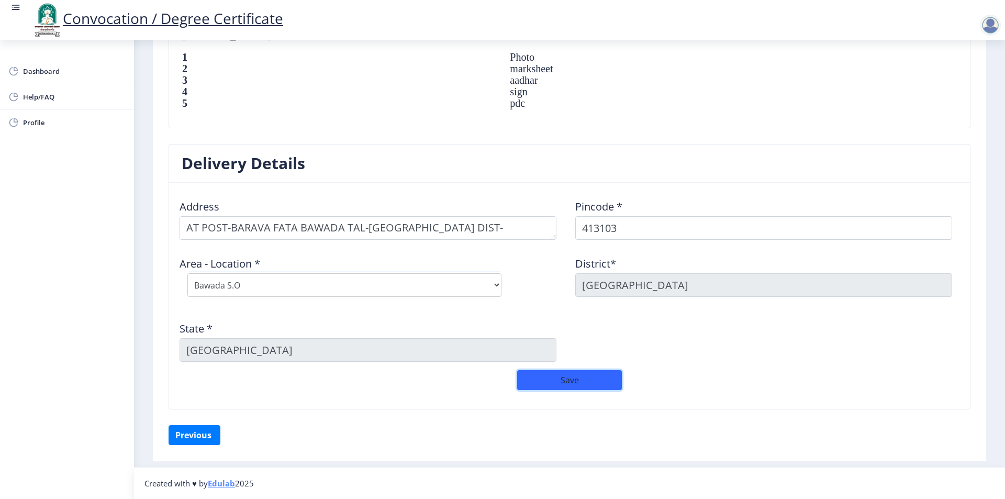
click at [575, 381] on button "Save" at bounding box center [569, 380] width 105 height 20
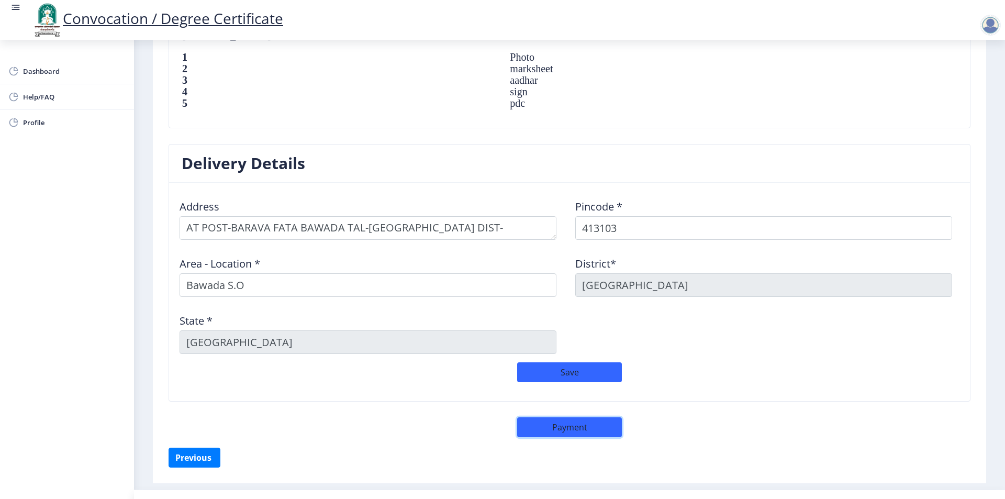
click at [586, 428] on button "Payment" at bounding box center [569, 427] width 105 height 20
select select "sealed"
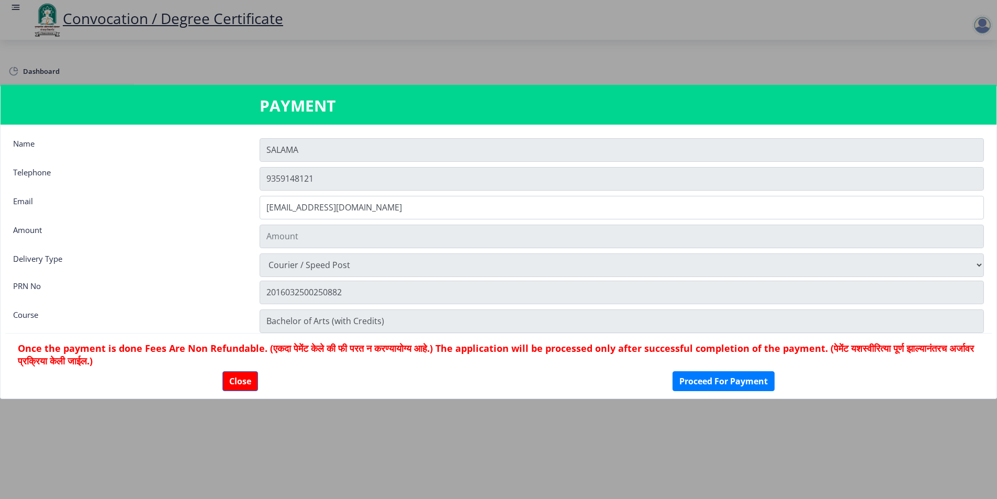
type input "1885"
click at [708, 385] on button "Proceed For Payment" at bounding box center [724, 381] width 102 height 20
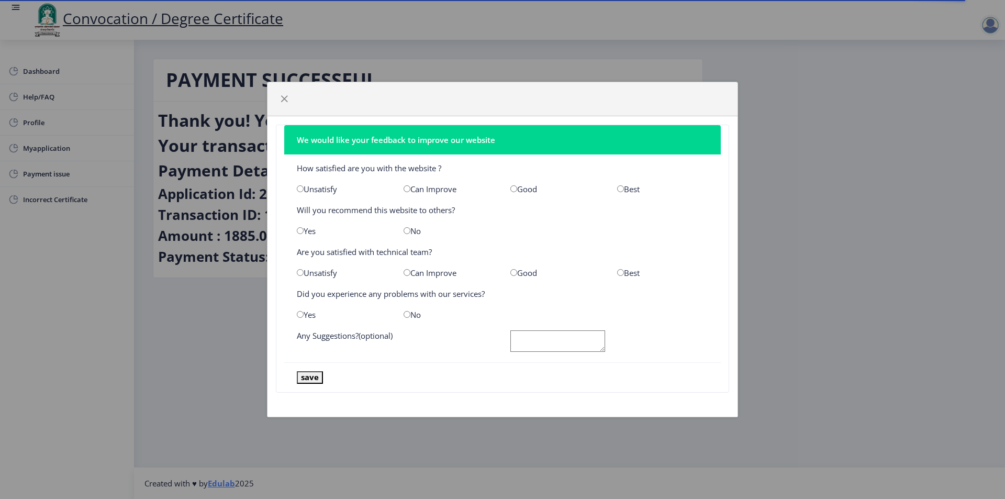
click at [622, 188] on input "radio" at bounding box center [620, 188] width 7 height 7
radio input "true"
click at [620, 273] on input "radio" at bounding box center [620, 272] width 7 height 7
radio input "true"
click at [408, 315] on input "radio" at bounding box center [407, 314] width 7 height 7
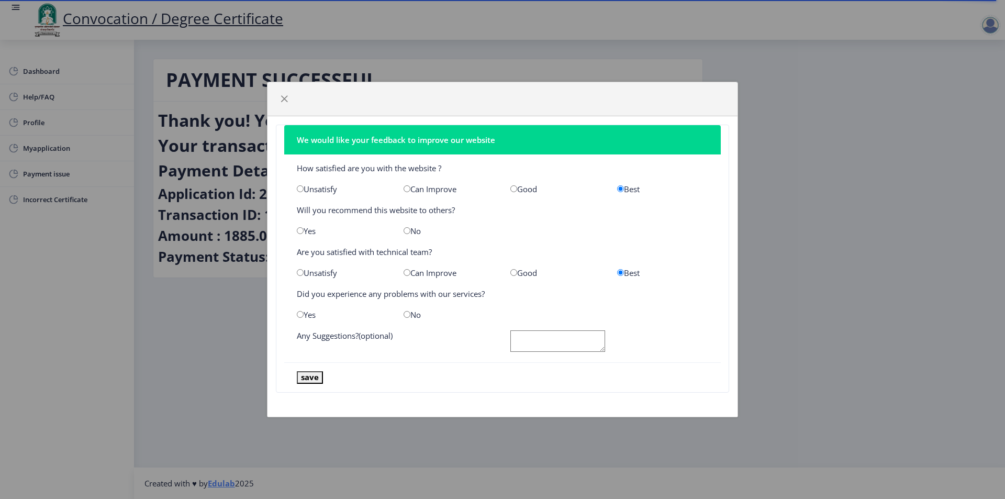
radio input "true"
click at [563, 341] on textarea at bounding box center [557, 340] width 95 height 21
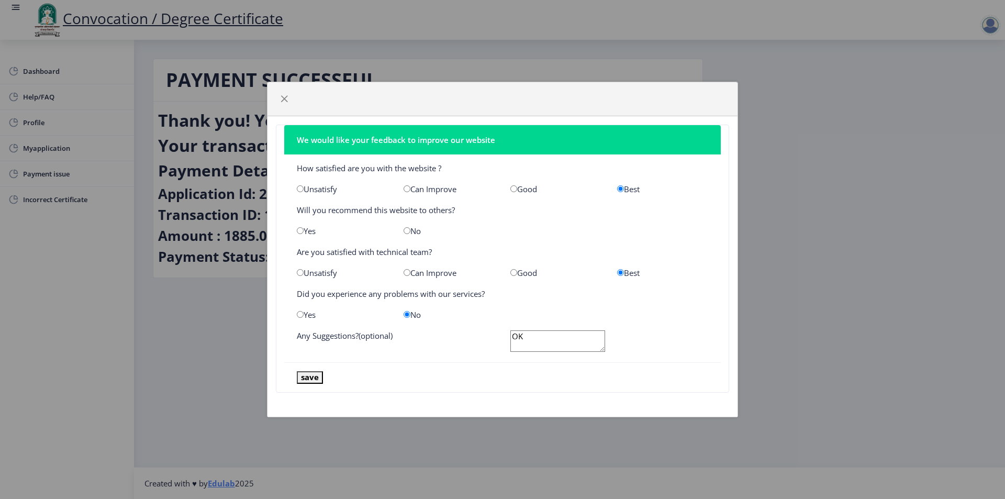
type textarea "OK"
click at [310, 375] on button "save" at bounding box center [310, 377] width 26 height 12
click at [407, 229] on input "radio" at bounding box center [407, 230] width 7 height 7
radio input "true"
click at [312, 376] on button "save" at bounding box center [310, 377] width 26 height 12
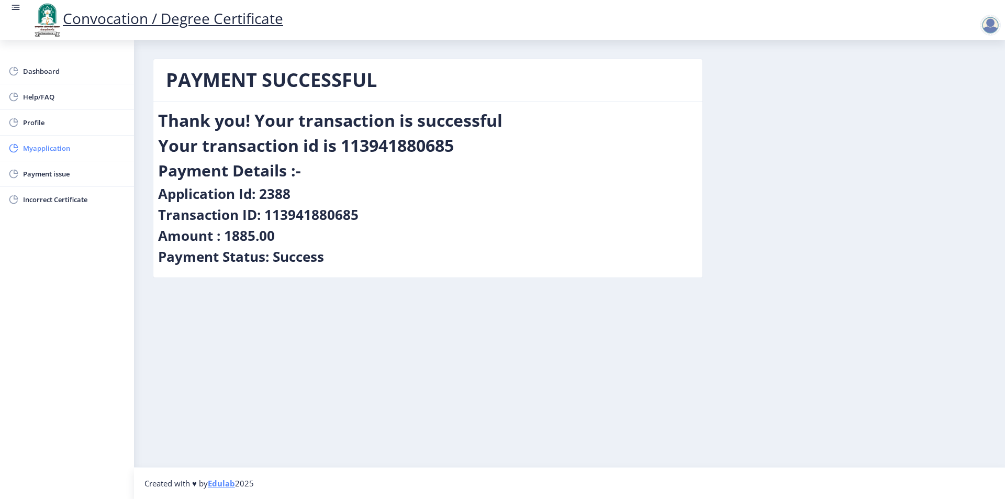
click at [44, 149] on span "Myapplication" at bounding box center [74, 148] width 103 height 13
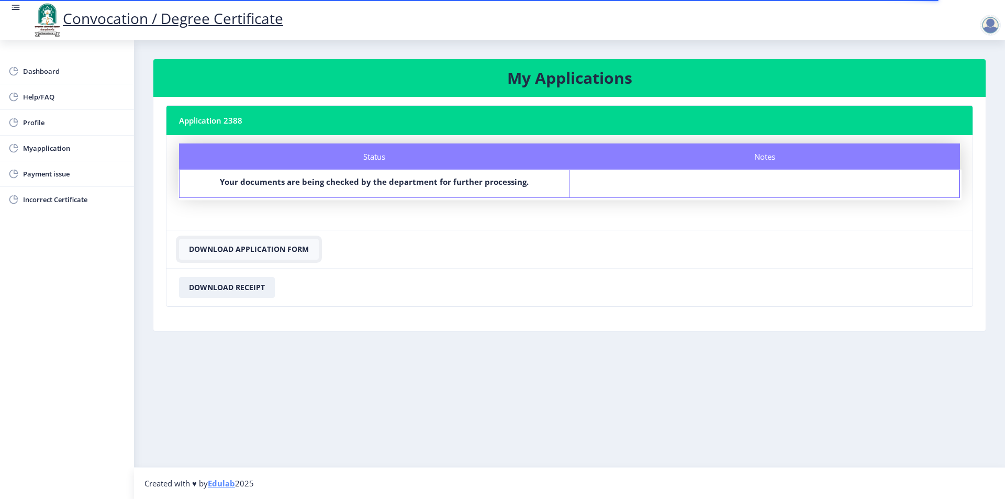
click at [265, 249] on button "Download Application Form" at bounding box center [249, 249] width 140 height 21
click at [228, 288] on button "Download Receipt" at bounding box center [227, 287] width 96 height 21
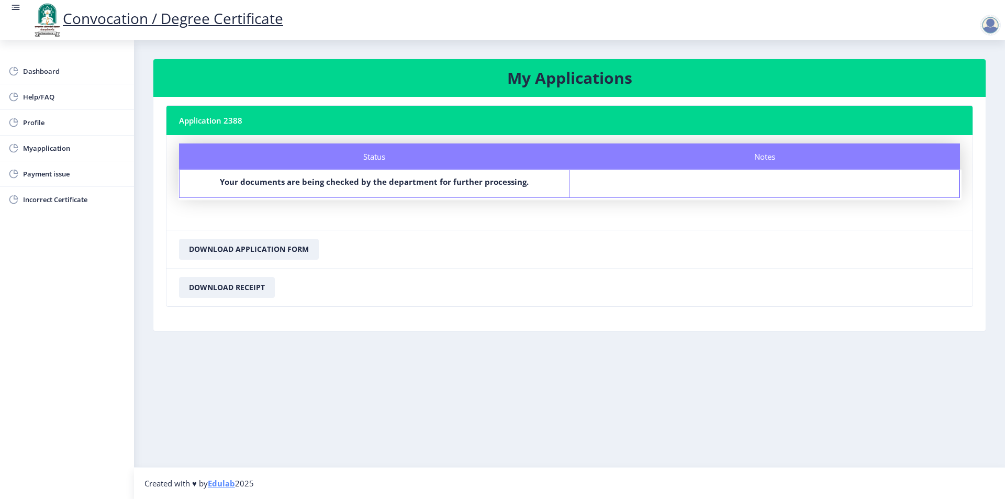
click at [995, 22] on div at bounding box center [990, 25] width 21 height 21
click at [951, 82] on span "Log out" at bounding box center [963, 81] width 67 height 13
